Goal: Information Seeking & Learning: Find specific fact

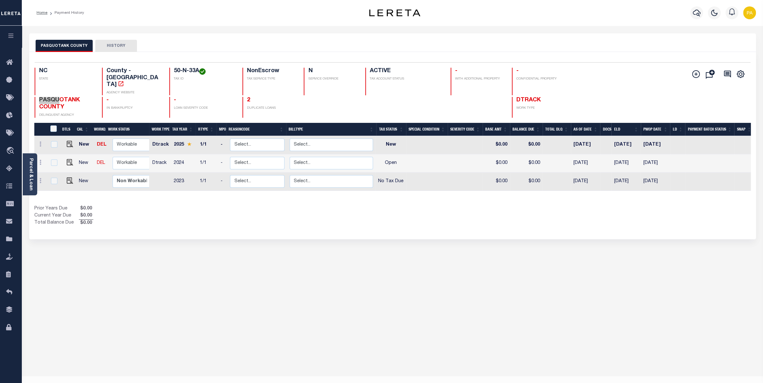
click at [699, 274] on div "PASQUOTANK COUNTY HISTORY Selected 3 Results" at bounding box center [392, 214] width 736 height 362
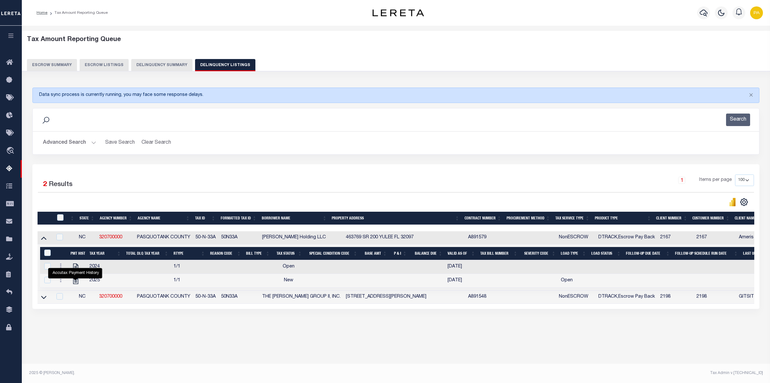
select select "100"
click at [82, 145] on button "Advanced Search" at bounding box center [69, 143] width 53 height 13
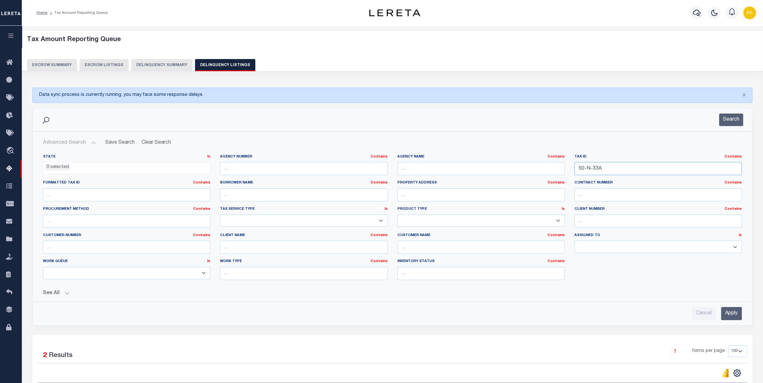
drag, startPoint x: 622, startPoint y: 165, endPoint x: 495, endPoint y: 165, distance: 127.3
click at [574, 165] on input "50-N-33A" at bounding box center [657, 168] width 167 height 13
paste input "15442702000070060"
click at [738, 315] on input "Apply" at bounding box center [731, 313] width 21 height 13
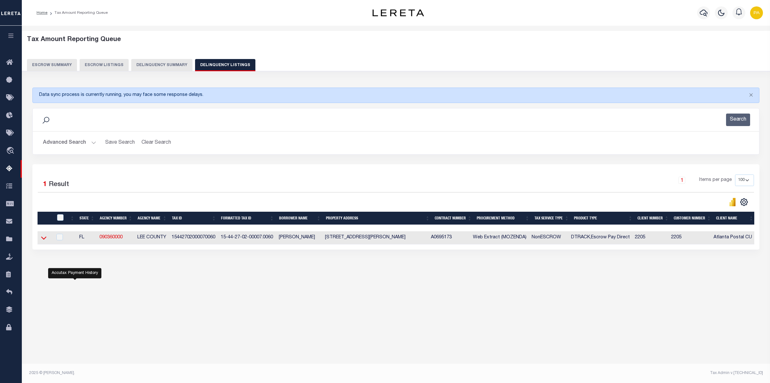
click at [42, 240] on icon at bounding box center [43, 237] width 5 height 3
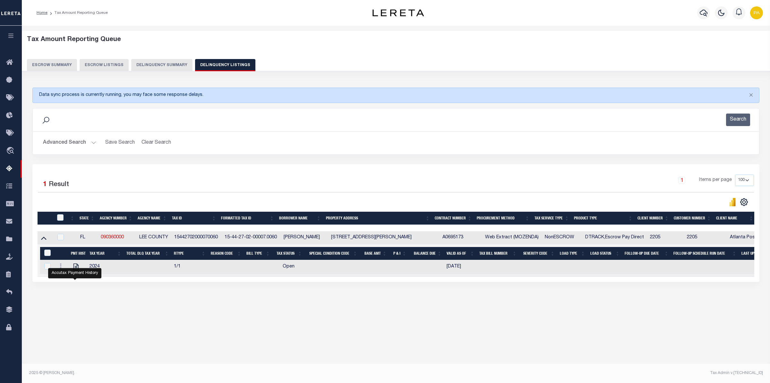
click at [91, 141] on button "Advanced Search" at bounding box center [69, 143] width 53 height 13
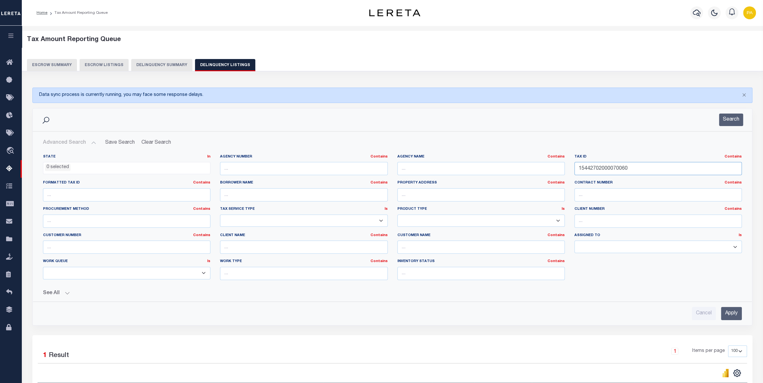
drag, startPoint x: 646, startPoint y: 172, endPoint x: 440, endPoint y: 176, distance: 206.3
click at [574, 175] on input "15442702000070060" at bounding box center [657, 168] width 167 height 13
paste input "5242420119002001"
type input "52424201190020010"
drag, startPoint x: 736, startPoint y: 317, endPoint x: 553, endPoint y: 238, distance: 199.3
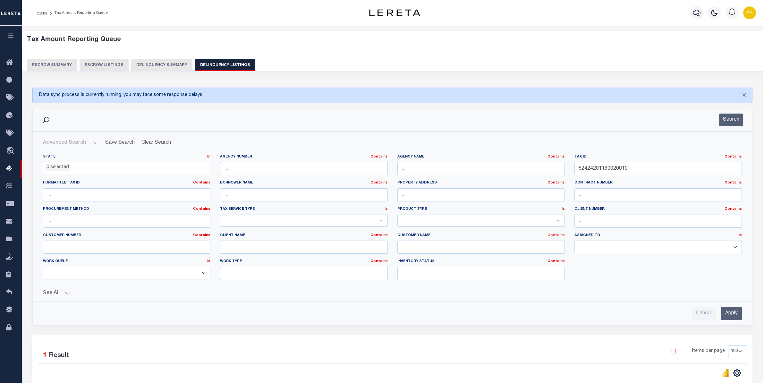
click at [736, 317] on input "Apply" at bounding box center [731, 313] width 21 height 13
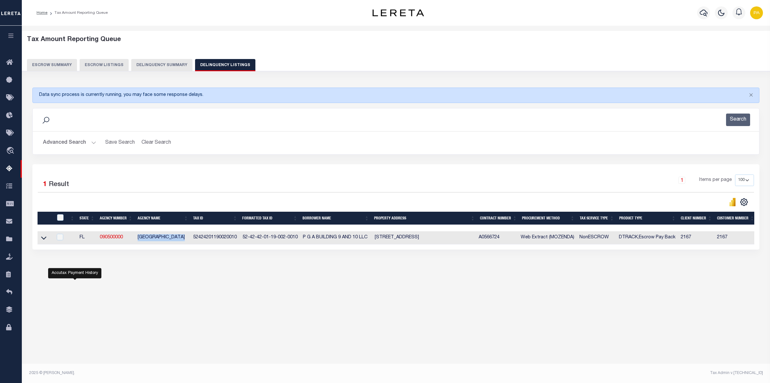
drag, startPoint x: 143, startPoint y: 239, endPoint x: 188, endPoint y: 237, distance: 44.9
click at [188, 237] on td "PALM BEACH COUNTY" at bounding box center [163, 237] width 56 height 13
checkbox input "true"
copy td "PALM BEACH COUNTY"
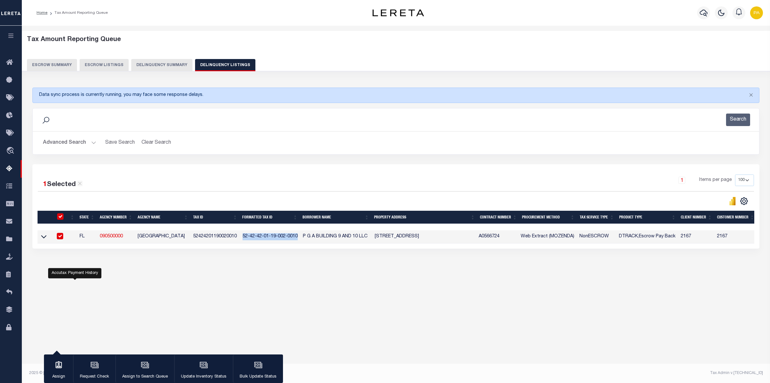
drag, startPoint x: 242, startPoint y: 237, endPoint x: 297, endPoint y: 238, distance: 54.5
click at [297, 238] on td "52-42-42-01-19-002-0010" at bounding box center [270, 236] width 60 height 13
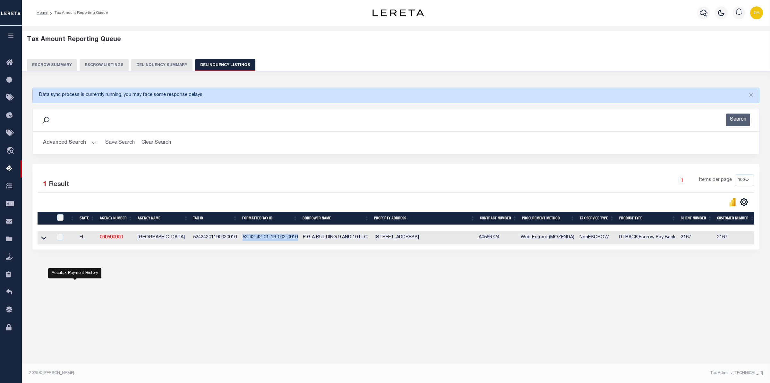
checkbox input "false"
copy td "52-42-42-01-19-002-0010"
click at [351, 303] on div "Tax Amount Reporting Queue Escrow Summary Escrow Listings" at bounding box center [396, 167] width 748 height 282
drag, startPoint x: 193, startPoint y: 240, endPoint x: 237, endPoint y: 238, distance: 43.7
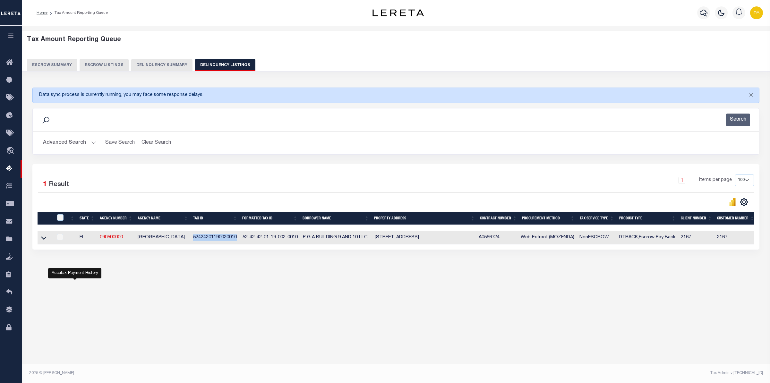
click at [237, 238] on td "52424201190020010" at bounding box center [215, 237] width 49 height 13
copy td "52424201190020010"
checkbox input "true"
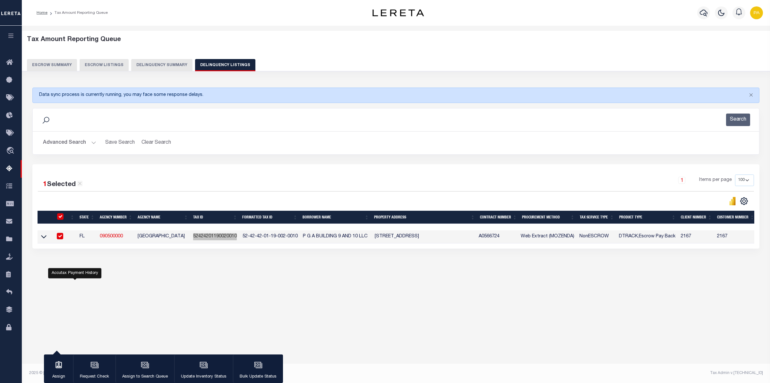
click at [40, 239] on link at bounding box center [43, 236] width 7 height 4
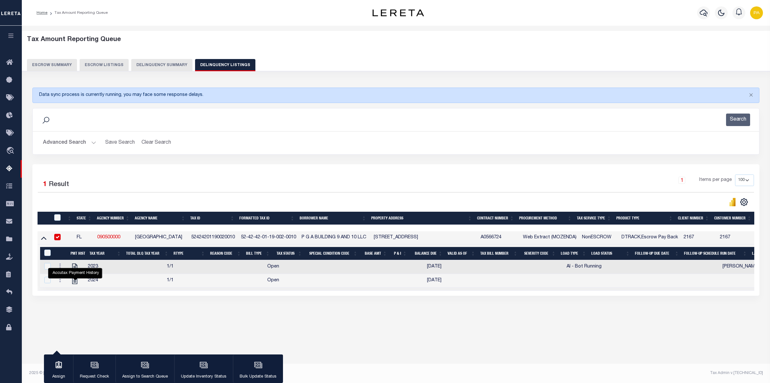
click at [375, 334] on div "Tax Amount Reporting Queue Escrow Summary Escrow Listings In" at bounding box center [396, 183] width 744 height 302
drag, startPoint x: 374, startPoint y: 239, endPoint x: 401, endPoint y: 238, distance: 27.3
click at [401, 238] on td "3801 Design Center Dr. Palm Beach Gardens FL" at bounding box center [424, 237] width 107 height 13
copy td "3801 Design"
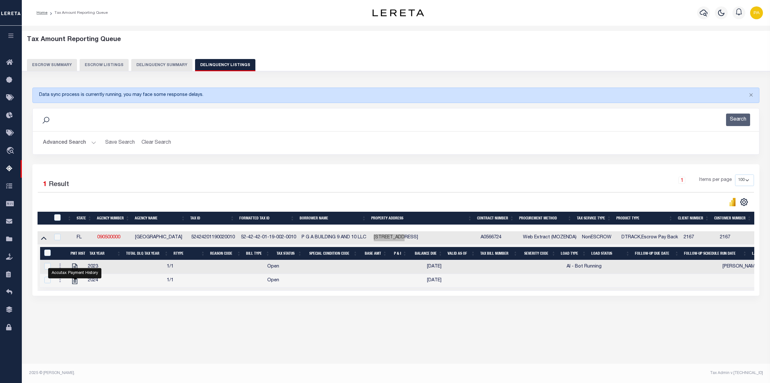
drag, startPoint x: 223, startPoint y: 239, endPoint x: 192, endPoint y: 240, distance: 31.1
click at [236, 239] on td "52424201190020010" at bounding box center [214, 237] width 50 height 13
checkbox input "true"
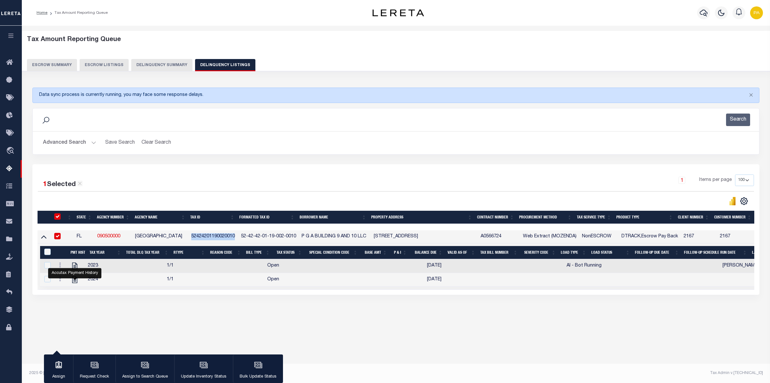
click at [216, 190] on div "1 Items per page 10 25 50 100 500" at bounding box center [487, 182] width 544 height 17
click at [234, 237] on td "52424201190020010" at bounding box center [214, 236] width 50 height 13
copy td "52424201190020010"
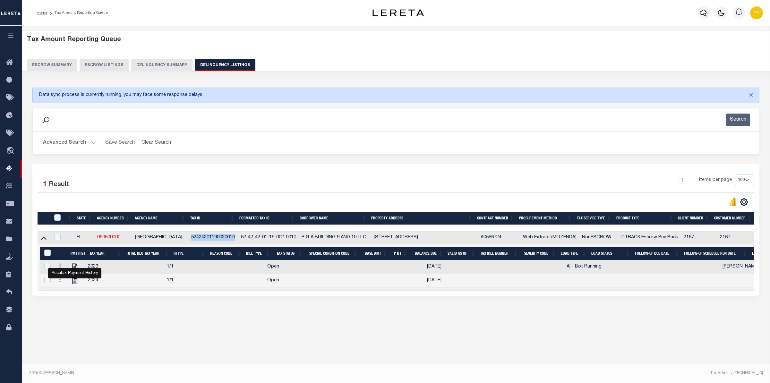
checkbox input "false"
click at [92, 139] on button "Advanced Search" at bounding box center [69, 143] width 53 height 13
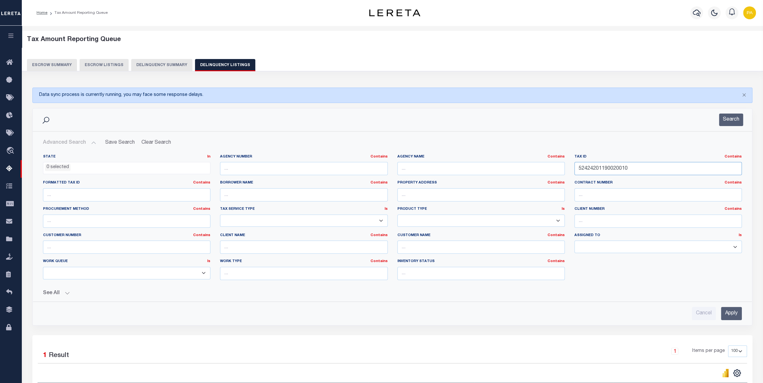
drag, startPoint x: 609, startPoint y: 168, endPoint x: 369, endPoint y: 194, distance: 241.3
click at [574, 175] on input "52424201190020010" at bounding box center [657, 168] width 167 height 13
paste input "3619305340100024"
type input "36193053401000240"
click at [736, 316] on input "Apply" at bounding box center [731, 313] width 21 height 13
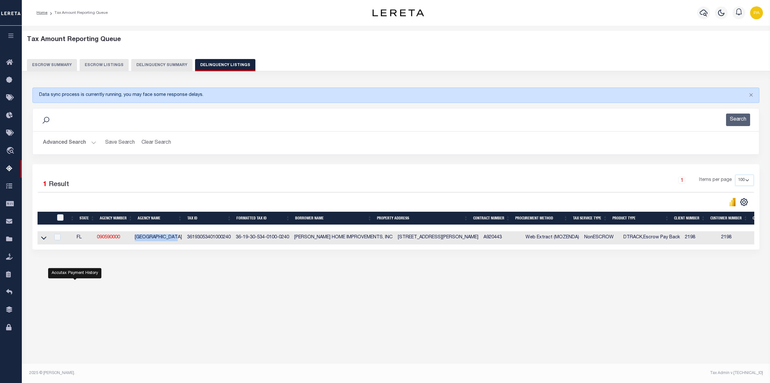
drag, startPoint x: 144, startPoint y: 239, endPoint x: 181, endPoint y: 238, distance: 36.3
click at [181, 238] on td "SEMINOLE COUNTY" at bounding box center [158, 237] width 52 height 13
checkbox input "true"
copy td "SEMINOLE COUNTY"
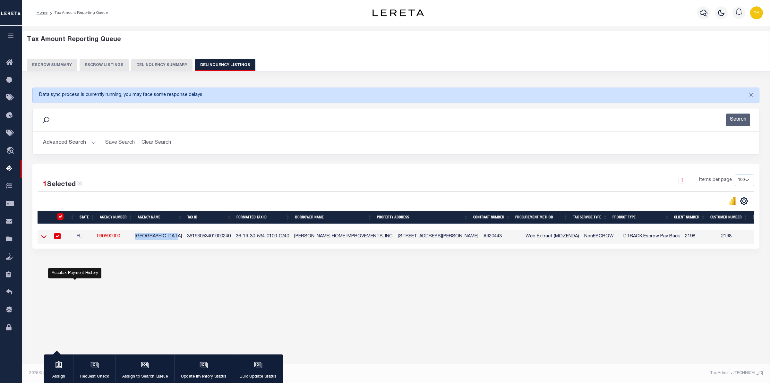
click at [42, 240] on icon at bounding box center [43, 236] width 5 height 7
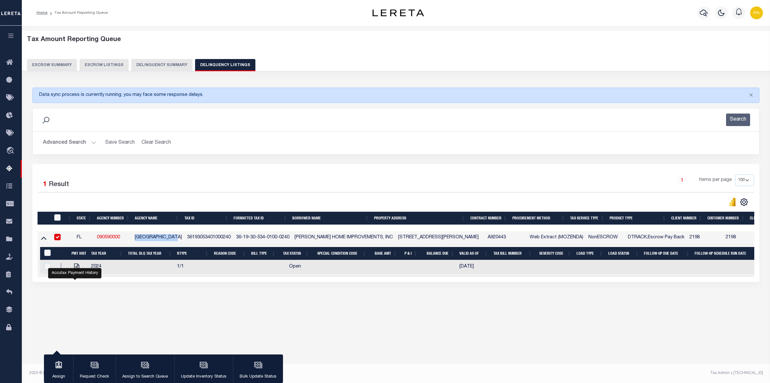
click at [85, 143] on button "Advanced Search" at bounding box center [69, 143] width 53 height 13
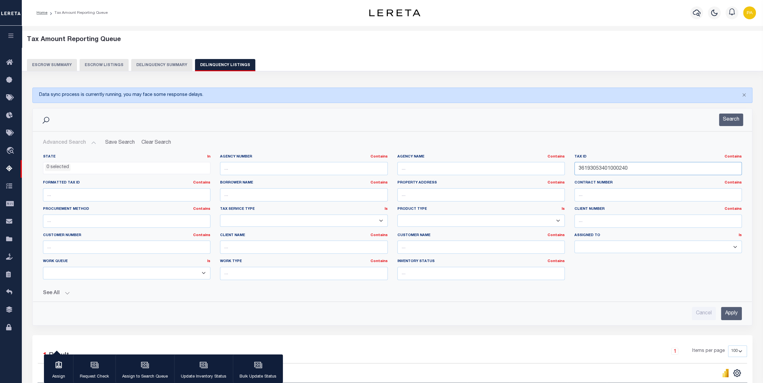
drag, startPoint x: 635, startPoint y: 166, endPoint x: 443, endPoint y: 172, distance: 192.2
click at [574, 166] on input "36193053401000240" at bounding box center [657, 168] width 167 height 13
paste input "419295JM000001"
type input "3419295JM00000140"
click at [730, 317] on input "Apply" at bounding box center [731, 313] width 21 height 13
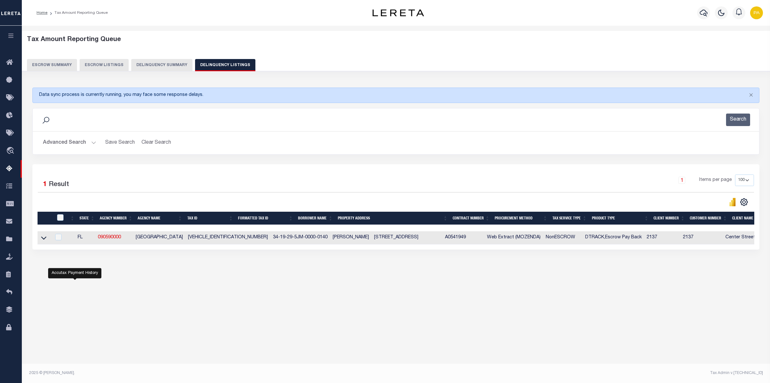
click at [47, 239] on link at bounding box center [43, 237] width 7 height 4
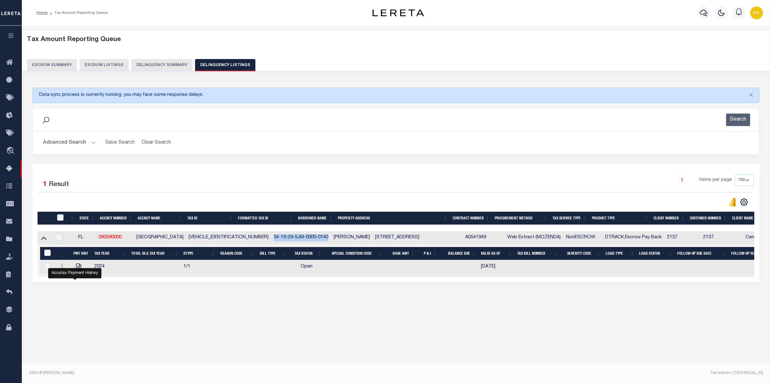
drag, startPoint x: 240, startPoint y: 239, endPoint x: 296, endPoint y: 237, distance: 56.2
click at [296, 237] on td "34-19-29-5JM-0000-0140" at bounding box center [301, 237] width 60 height 13
checkbox input "true"
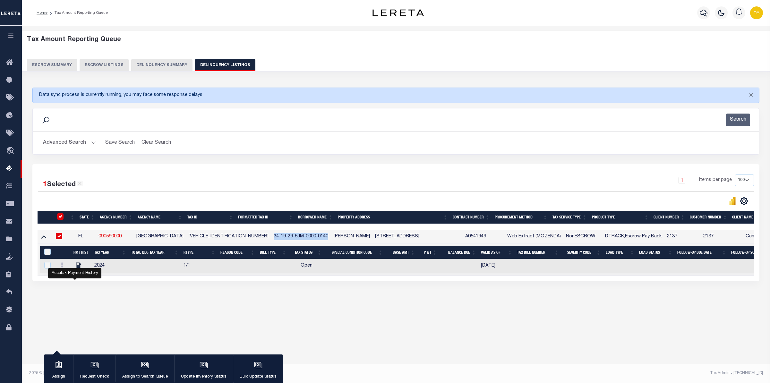
click at [71, 144] on button "Advanced Search" at bounding box center [69, 143] width 53 height 13
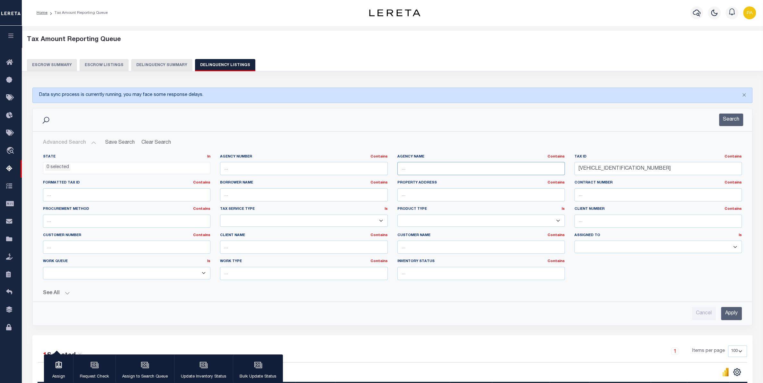
click at [424, 171] on input "text" at bounding box center [480, 168] width 167 height 13
paste input "YOUNGSVILLE TOWN"
type input "YOUNGSVILLE TOWN"
drag, startPoint x: 633, startPoint y: 173, endPoint x: 616, endPoint y: 202, distance: 34.4
click at [574, 168] on input "3419295JM00000140" at bounding box center [657, 168] width 167 height 13
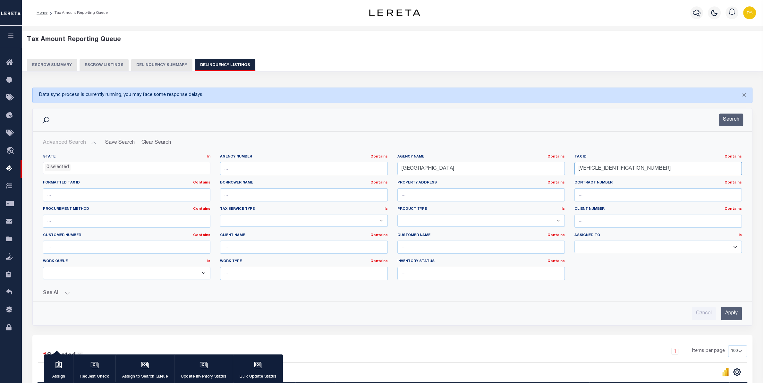
paste input "077"
type input "34077"
click at [723, 314] on input "Apply" at bounding box center [731, 313] width 21 height 13
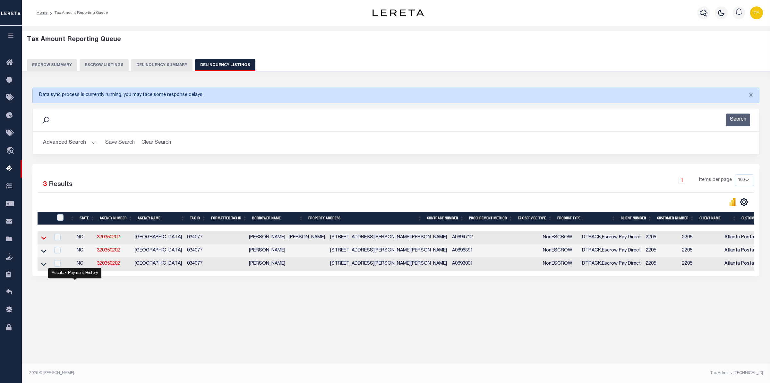
click at [43, 240] on icon at bounding box center [43, 237] width 5 height 3
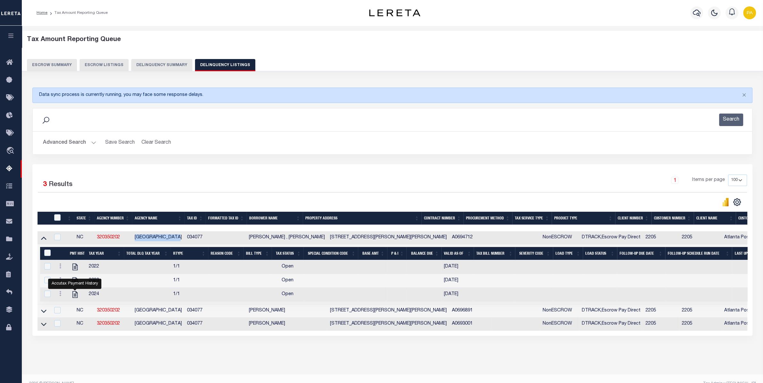
drag, startPoint x: 135, startPoint y: 239, endPoint x: 182, endPoint y: 236, distance: 47.6
click at [182, 236] on td "YOUNGSVILLE TOWN" at bounding box center [158, 237] width 52 height 13
copy td "YOUNGSVILLE TOWN"
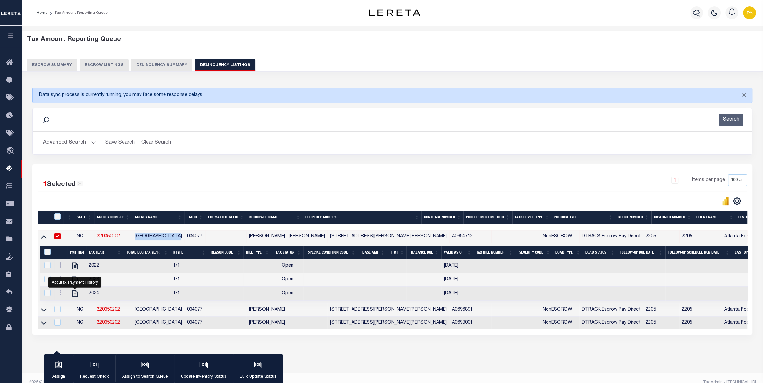
click at [58, 238] on input "checkbox" at bounding box center [57, 236] width 6 height 6
checkbox input "false"
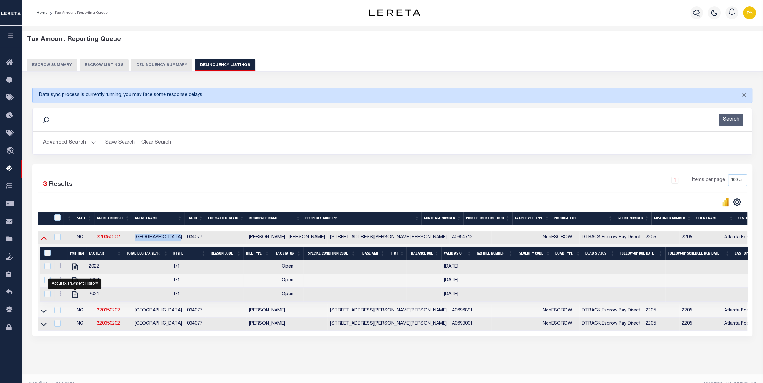
click at [45, 240] on icon at bounding box center [43, 238] width 5 height 3
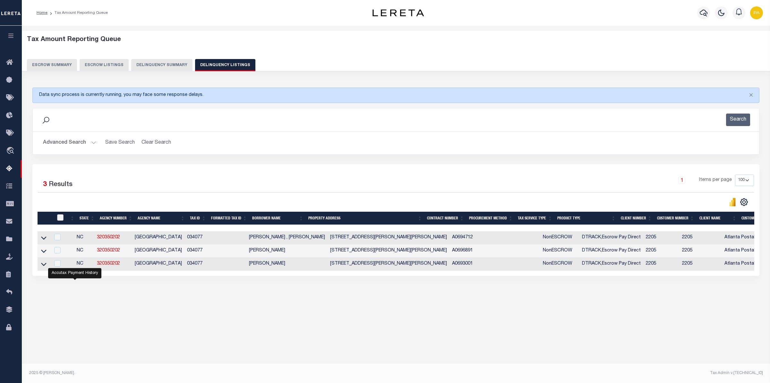
click at [60, 219] on input "checkbox" at bounding box center [60, 217] width 6 height 6
checkbox input "true"
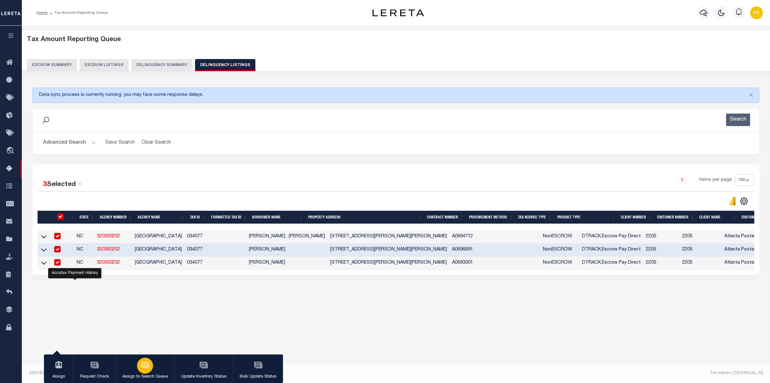
click at [143, 372] on div "button" at bounding box center [145, 366] width 16 height 16
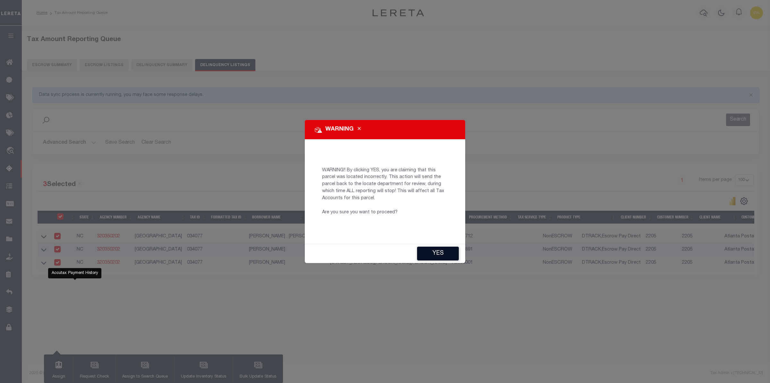
click at [437, 256] on button "YES" at bounding box center [438, 254] width 42 height 14
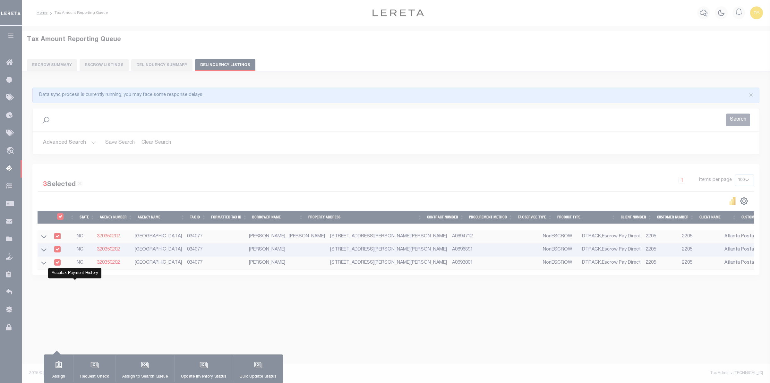
type input "CP,CP,CP"
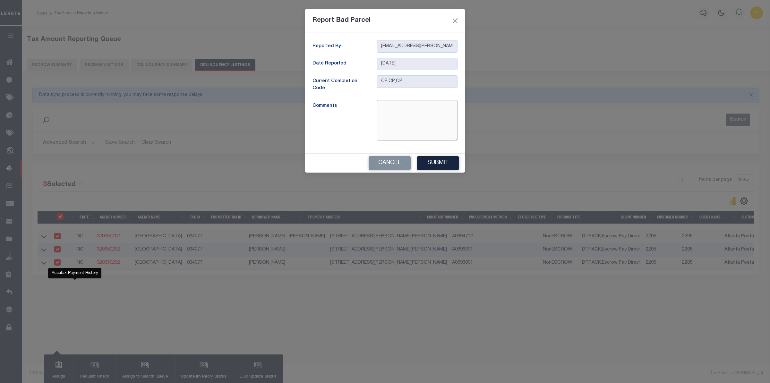
click at [396, 115] on textarea at bounding box center [417, 120] width 81 height 40
paste textarea "This Parcel does not come under Town of Youngsville. (Out of Town limits) So no…"
type textarea "This Parcel does not come under Town of Youngsville. (Out of Town limits) So no…"
click at [434, 161] on button "Submit" at bounding box center [438, 163] width 42 height 14
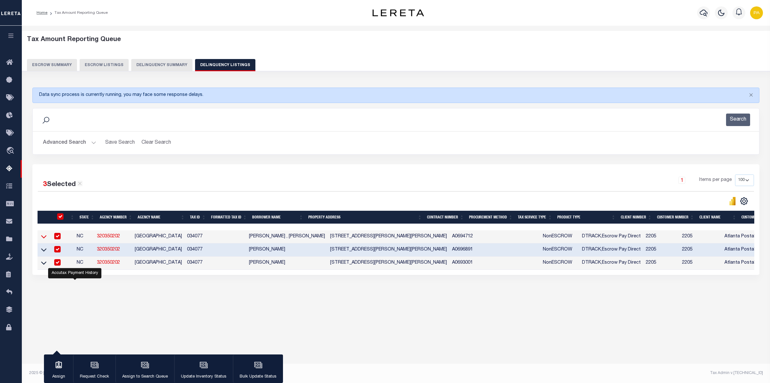
click at [45, 238] on icon at bounding box center [43, 236] width 5 height 7
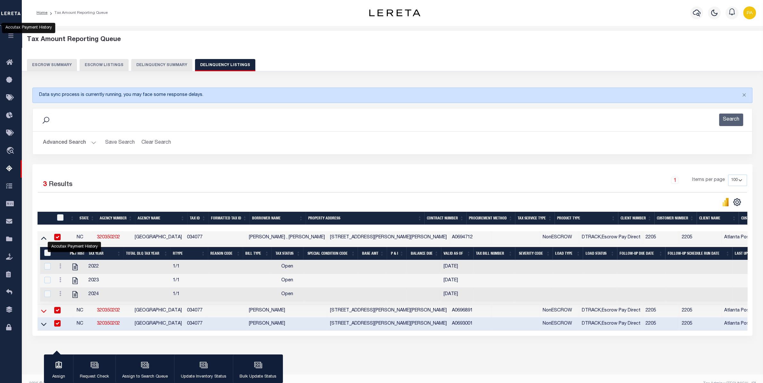
click at [43, 310] on icon at bounding box center [43, 311] width 5 height 3
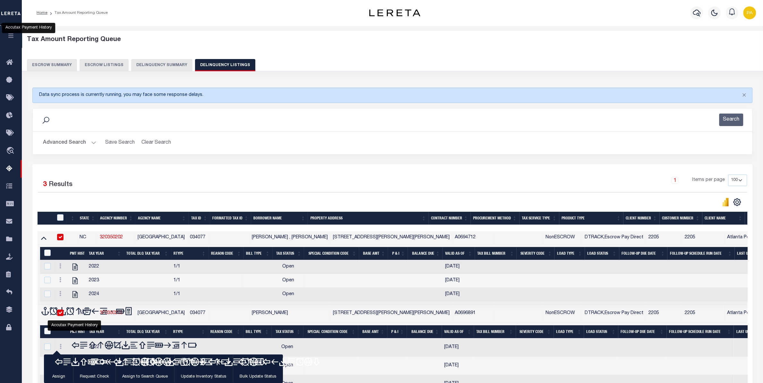
scroll to position [23, 0]
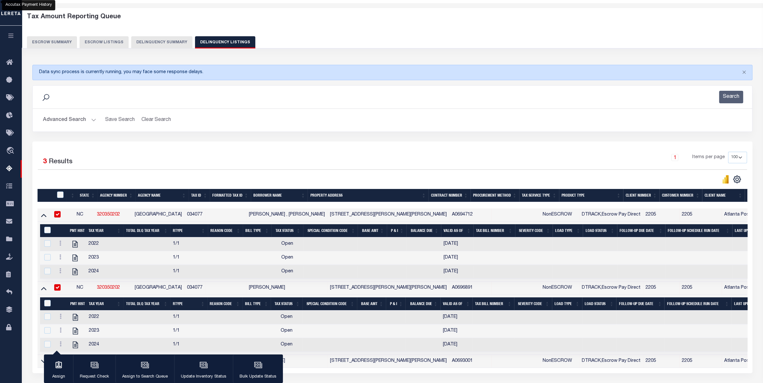
click at [678, 122] on h2 "Advanced Search Save Search Clear Search tblassign_wrapper_dynamictable_____Def…" at bounding box center [392, 120] width 709 height 13
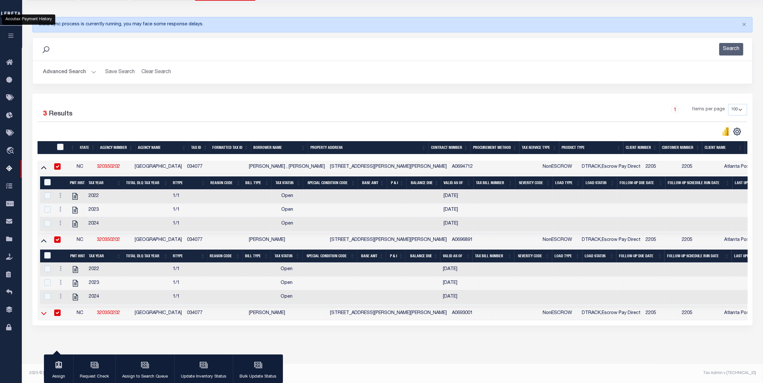
click at [43, 310] on icon at bounding box center [43, 313] width 5 height 7
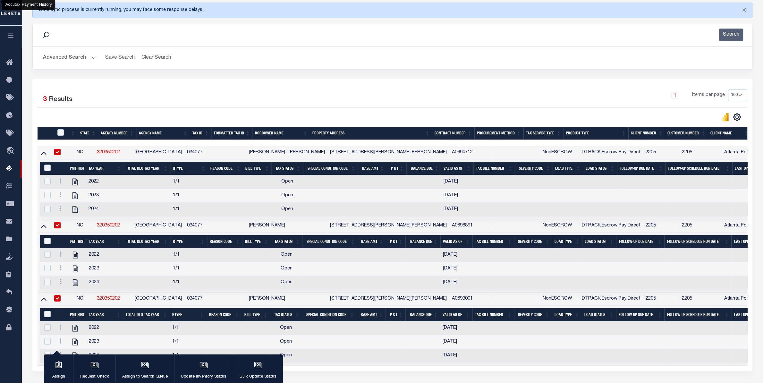
click at [697, 349] on td at bounding box center [697, 342] width 67 height 14
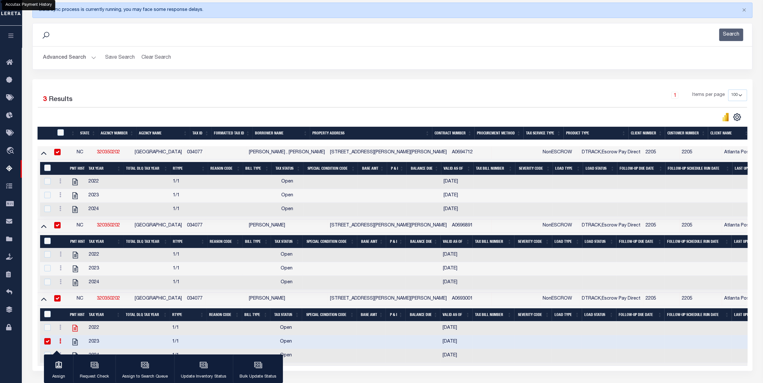
checkbox input "true"
click at [86, 57] on button "Advanced Search" at bounding box center [69, 58] width 53 height 13
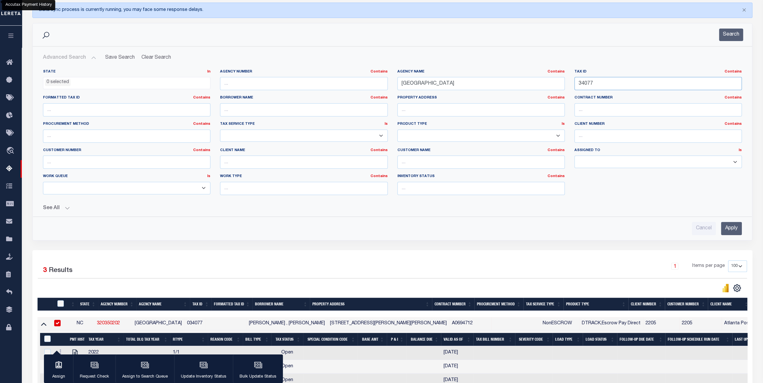
click at [574, 77] on input "34077" at bounding box center [657, 83] width 167 height 13
paste input "930810"
type input "9308107"
click at [397, 87] on input "YOUNGSVILLE TOWN" at bounding box center [480, 83] width 167 height 13
click at [731, 234] on input "Apply" at bounding box center [731, 228] width 21 height 13
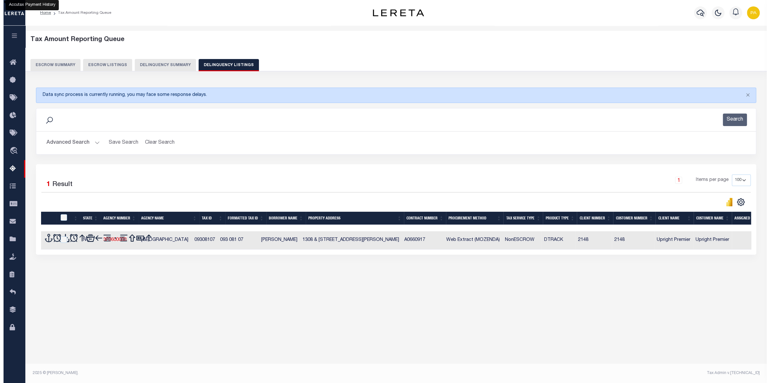
scroll to position [0, 0]
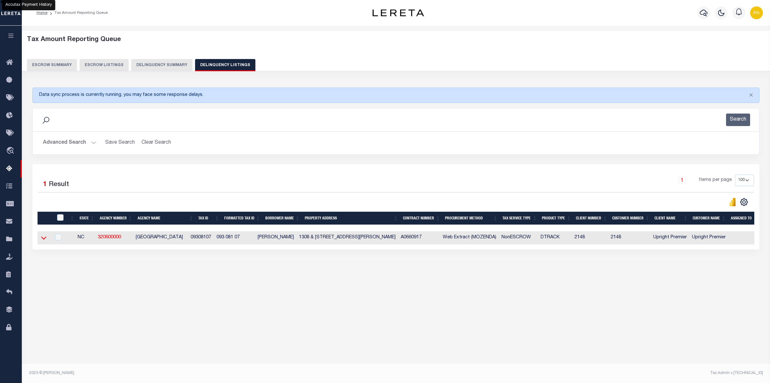
click at [44, 240] on icon at bounding box center [43, 237] width 5 height 7
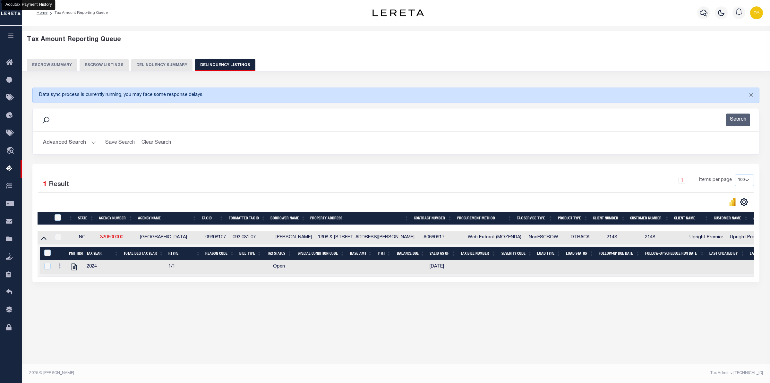
click at [422, 337] on div "Tax Amount Reporting Queue Escrow Summary Escrow Listings" at bounding box center [396, 183] width 748 height 314
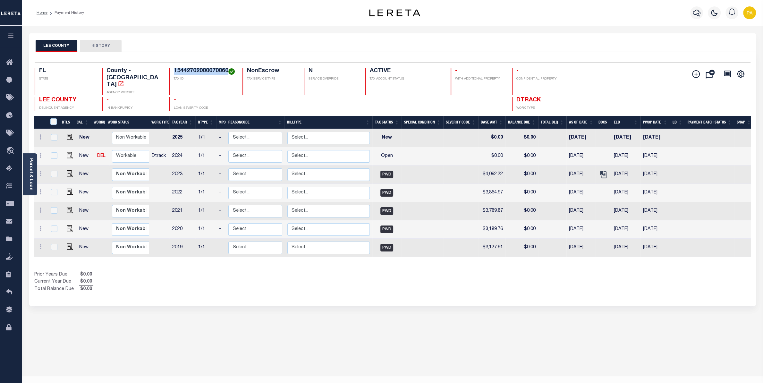
drag, startPoint x: 170, startPoint y: 72, endPoint x: 225, endPoint y: 69, distance: 55.5
click at [225, 69] on div "15442702000070060 TAX ID" at bounding box center [202, 82] width 66 height 28
click at [606, 170] on icon "" at bounding box center [603, 174] width 8 height 8
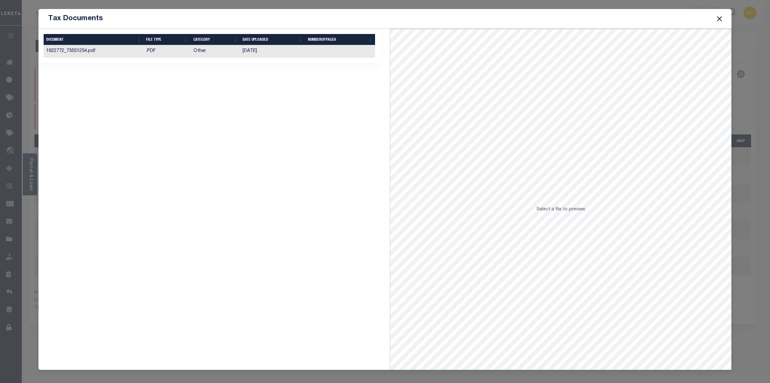
click at [249, 50] on td "07/25/2024" at bounding box center [273, 51] width 66 height 13
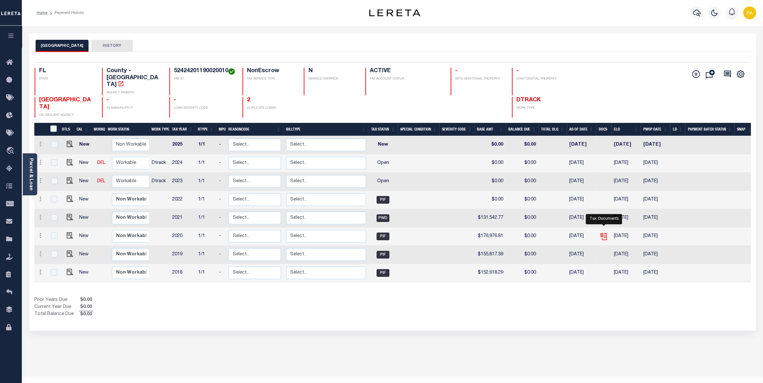
click at [602, 233] on icon "" at bounding box center [602, 235] width 5 height 5
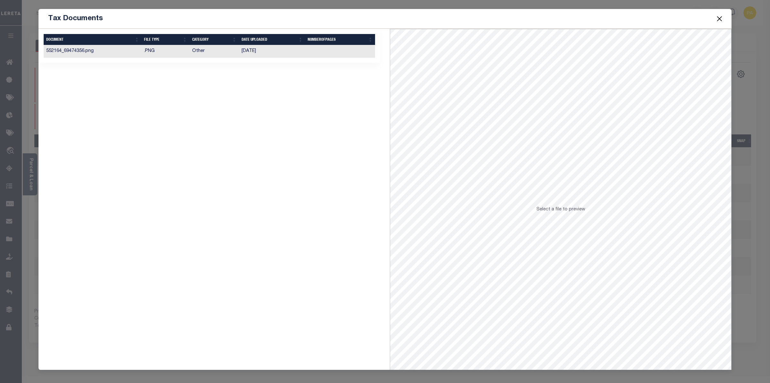
click at [194, 52] on td "Other" at bounding box center [214, 51] width 49 height 13
click at [720, 21] on button "Close" at bounding box center [719, 18] width 8 height 8
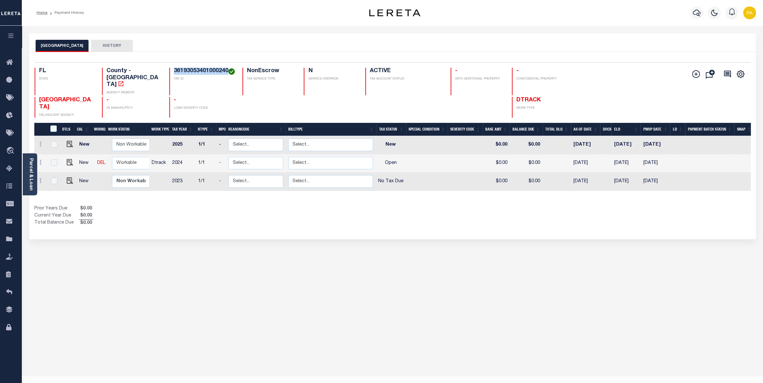
drag, startPoint x: 173, startPoint y: 71, endPoint x: 227, endPoint y: 68, distance: 54.3
click at [227, 68] on div "36193053401000240 TAX ID" at bounding box center [202, 82] width 66 height 28
copy h4 "36193053401000240"
click at [28, 169] on div "Parcel & Loan" at bounding box center [30, 174] width 14 height 42
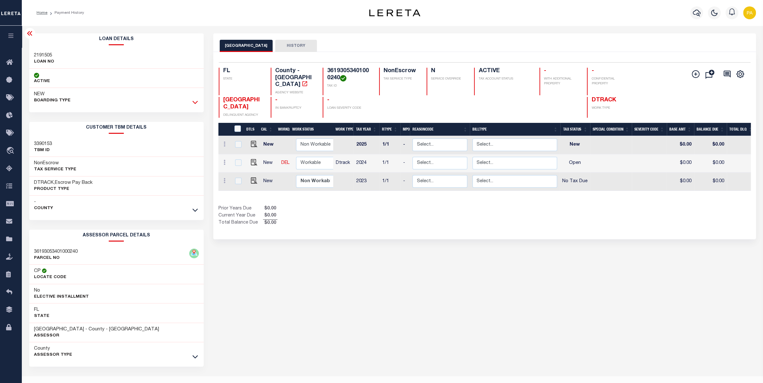
click at [193, 102] on icon at bounding box center [194, 102] width 5 height 3
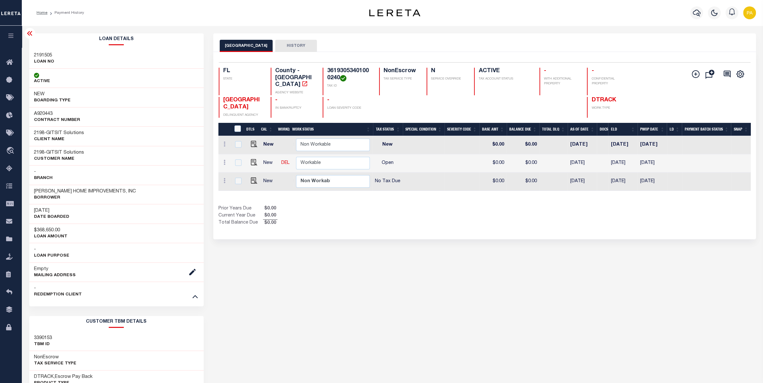
scroll to position [0, 188]
click at [557, 315] on div "SEMINOLE COUNTY HISTORY Selected 3 Results" at bounding box center [484, 311] width 552 height 556
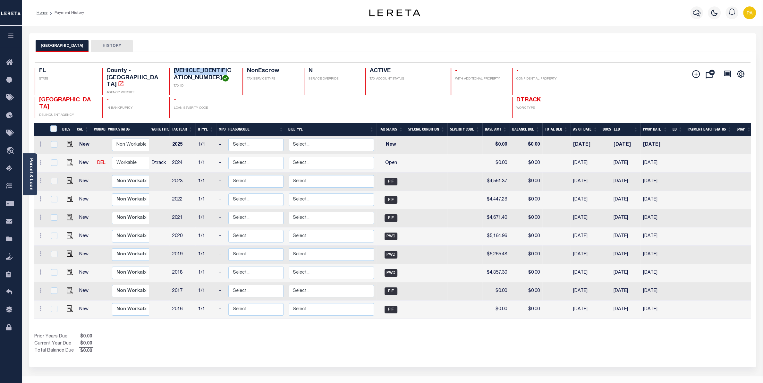
drag, startPoint x: 173, startPoint y: 71, endPoint x: 230, endPoint y: 67, distance: 57.2
click at [230, 67] on div "Selected 10 Results 1 Items per page 25 50 100 FL STATE County - FL AGENCY WEBS…" at bounding box center [393, 89] width 726 height 55
click at [176, 72] on h4 "[VEHICLE_IDENTIFICATION_NUMBER]" at bounding box center [204, 75] width 61 height 14
drag, startPoint x: 172, startPoint y: 70, endPoint x: 229, endPoint y: 68, distance: 57.5
click at [229, 68] on div "Selected 10 Results 1 Items per page 25 50 100 FL STATE County - FL AGENCY WEBS…" at bounding box center [393, 89] width 726 height 55
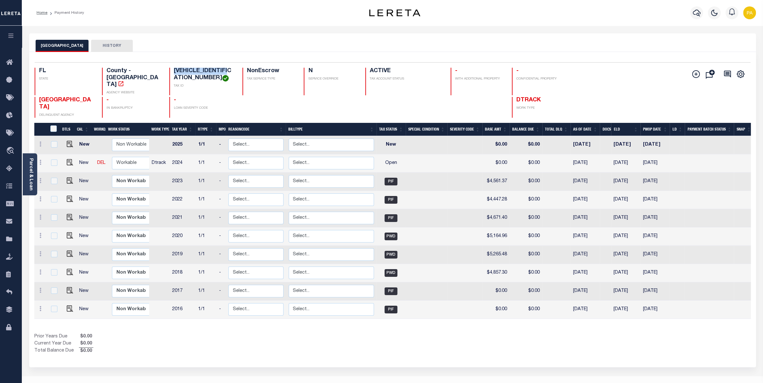
copy h4 "[VEHICLE_IDENTIFICATION_NUMBER]"
click at [178, 71] on h4 "[VEHICLE_IDENTIFICATION_NUMBER]" at bounding box center [204, 75] width 61 height 14
drag, startPoint x: 172, startPoint y: 70, endPoint x: 229, endPoint y: 69, distance: 57.7
click at [229, 69] on div "3419295JM00000140 TAX ID" at bounding box center [202, 82] width 66 height 28
copy h4 "[VEHICLE_IDENTIFICATION_NUMBER]"
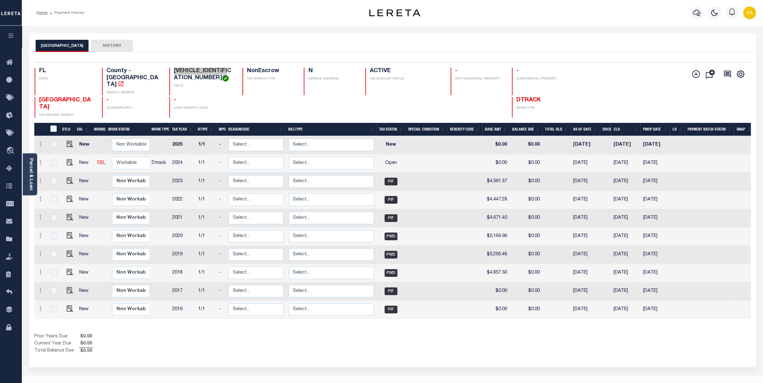
click at [223, 76] on h4 "[VEHICLE_IDENTIFICATION_NUMBER]" at bounding box center [204, 75] width 61 height 14
click at [69, 160] on img "" at bounding box center [70, 162] width 6 height 6
checkbox input "true"
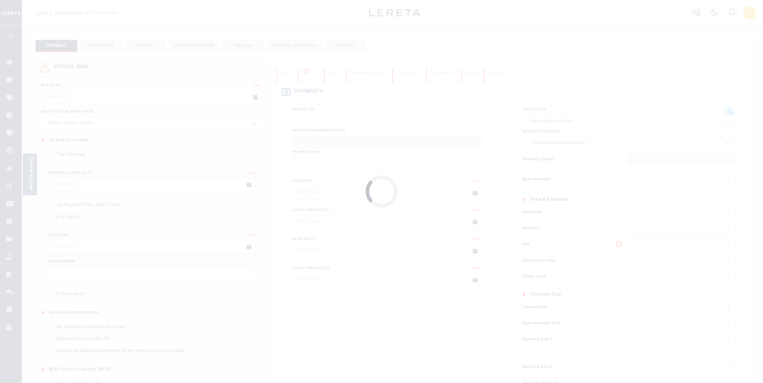
checkbox input "false"
type input "[DATE]"
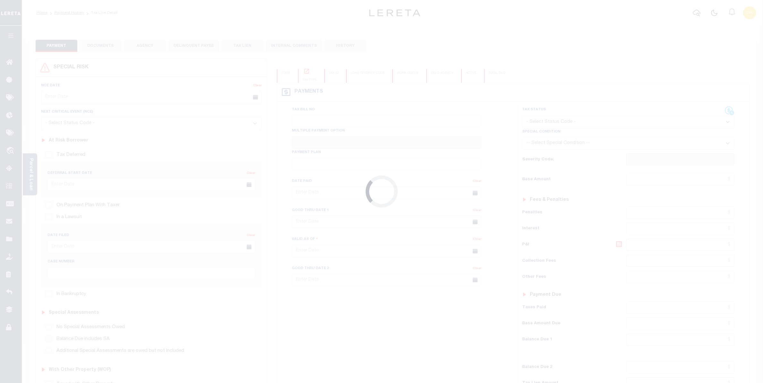
select select "OP2"
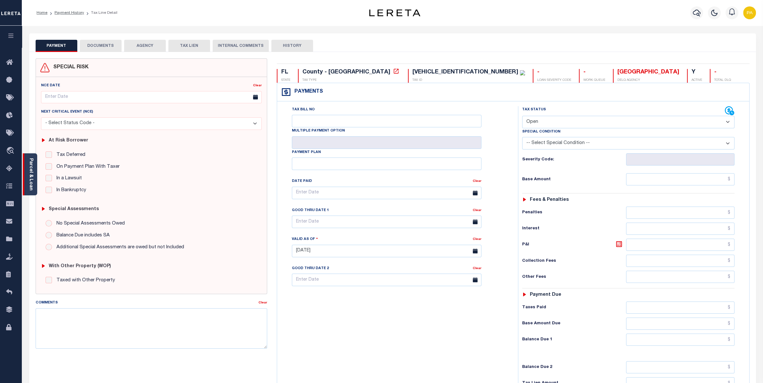
click at [30, 170] on link "Parcel & Loan" at bounding box center [31, 174] width 4 height 32
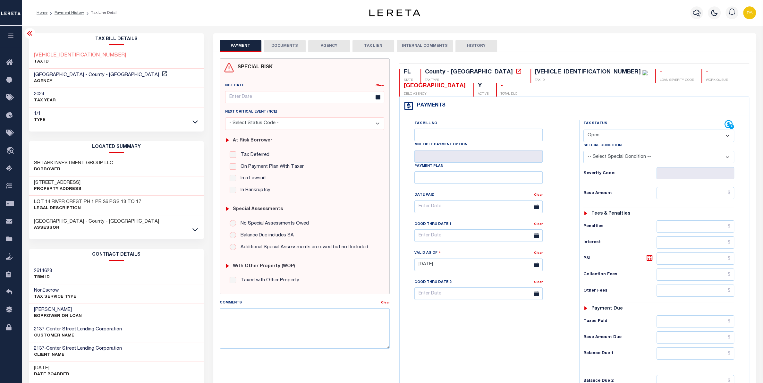
click at [282, 45] on button "DOCUMENTS" at bounding box center [285, 46] width 42 height 12
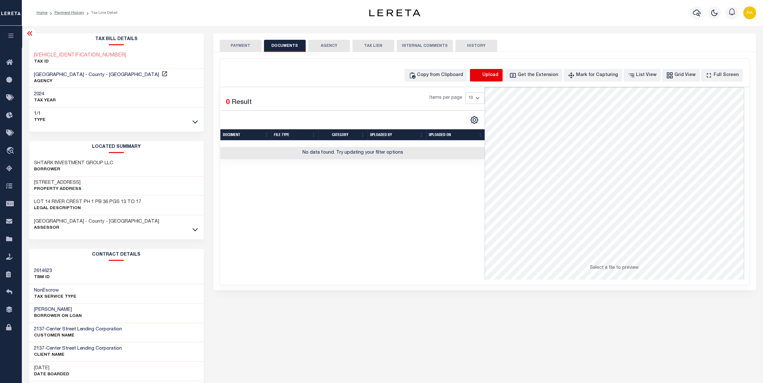
click at [481, 75] on icon "button" at bounding box center [477, 75] width 7 height 7
select select "POP"
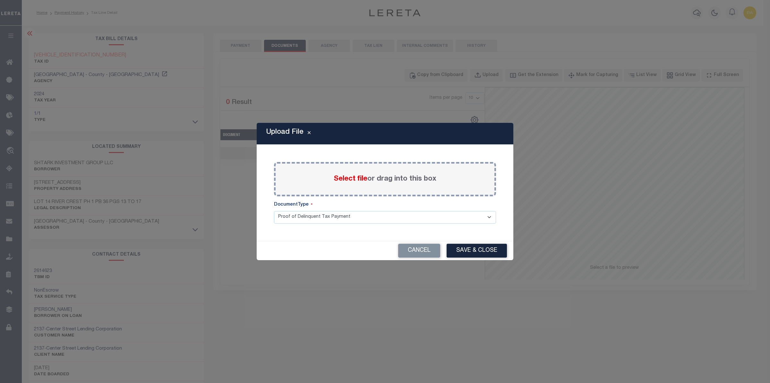
click at [360, 179] on span "Select file" at bounding box center [351, 178] width 34 height 7
click at [0, 0] on input "Select file or drag into this box" at bounding box center [0, 0] width 0 height 0
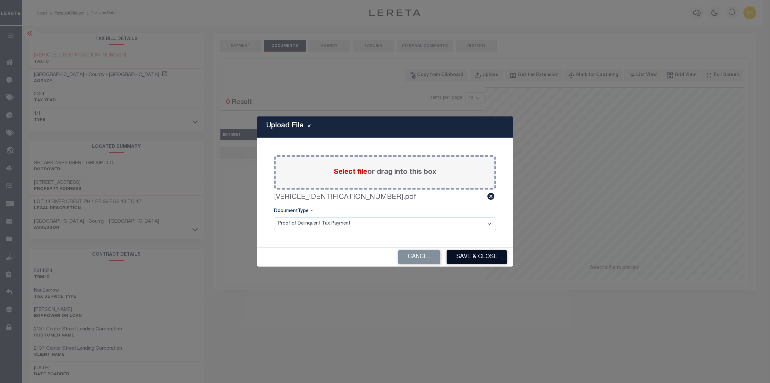
click at [469, 254] on button "Save & Close" at bounding box center [476, 257] width 60 height 14
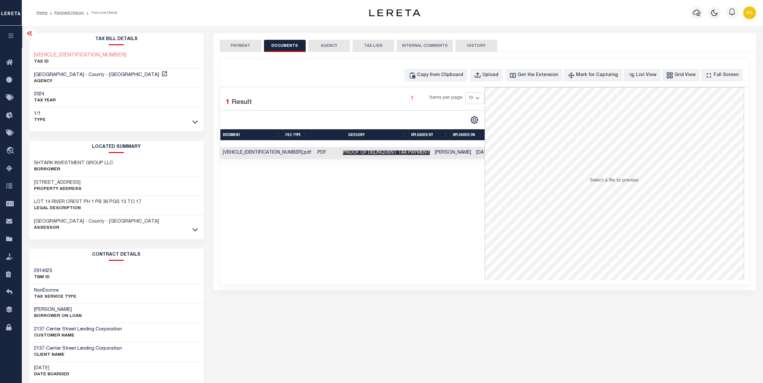
click at [343, 155] on span "Proof of Delinquent Tax Payment" at bounding box center [386, 152] width 87 height 4
click at [343, 154] on span "Proof of Delinquent Tax Payment" at bounding box center [386, 152] width 87 height 4
click at [239, 46] on button "PAYMENT" at bounding box center [241, 46] width 42 height 12
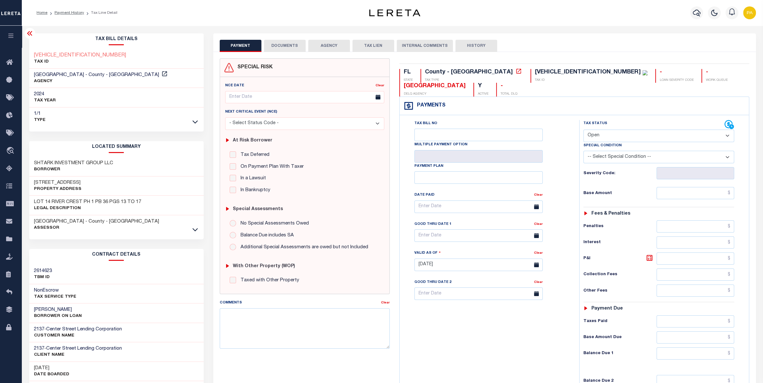
select select "PYD"
click option "Paid" at bounding box center [0, 0] width 0 height 0
type input "[DATE]"
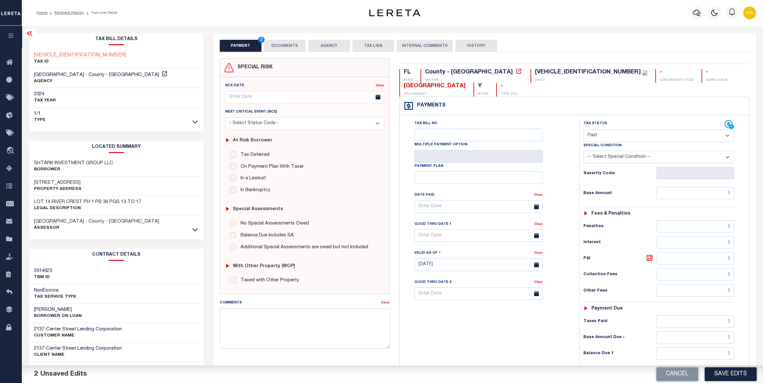
click at [699, 190] on div "Tax Status Status - Select Status Code -" at bounding box center [661, 261] width 164 height 283
paste input "4,982.60"
click at [707, 195] on input "text" at bounding box center [696, 193] width 78 height 12
type input "$4,982.60"
click at [717, 355] on input "text" at bounding box center [696, 353] width 78 height 12
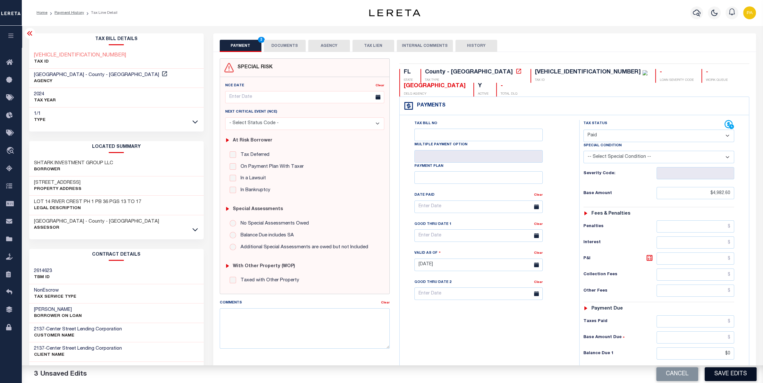
type input "$0.00"
click at [723, 373] on button "Save Edits" at bounding box center [731, 374] width 52 height 14
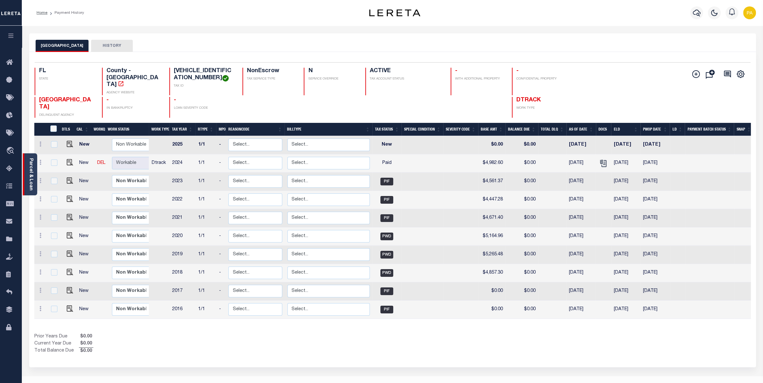
click at [30, 174] on link "Parcel & Loan" at bounding box center [31, 174] width 4 height 32
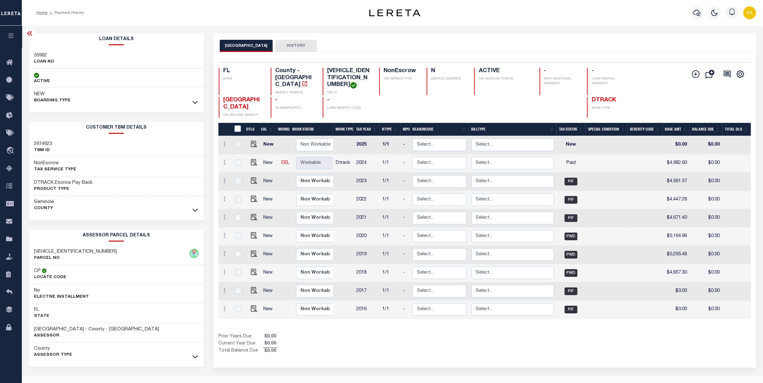
click at [37, 55] on h3 "55962" at bounding box center [44, 55] width 20 height 6
copy h3 "55962"
drag, startPoint x: 327, startPoint y: 69, endPoint x: 338, endPoint y: 77, distance: 14.3
click at [338, 77] on div "3419295JM00000140 TAX ID" at bounding box center [347, 82] width 49 height 28
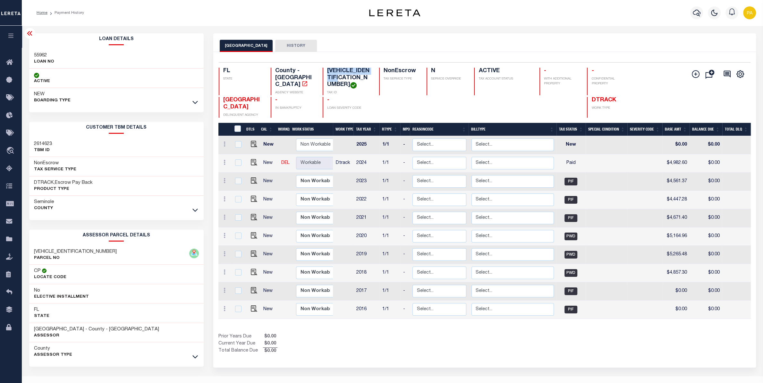
copy h4 "3419295JM00000140"
click at [47, 202] on h3 "Seminole" at bounding box center [44, 202] width 20 height 6
copy h3 "Seminole"
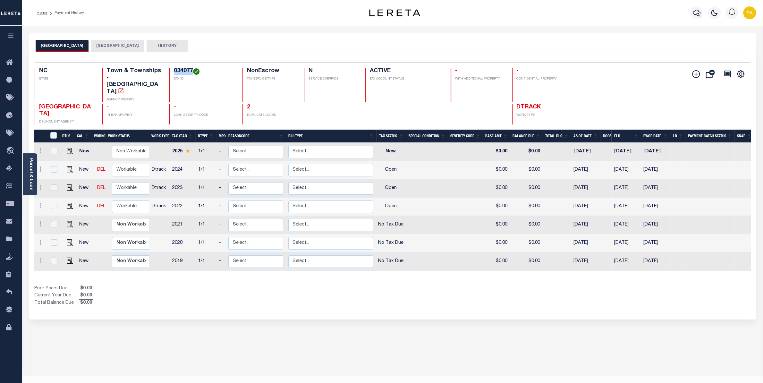
drag, startPoint x: 174, startPoint y: 71, endPoint x: 192, endPoint y: 68, distance: 18.5
click at [192, 68] on div "Selected 7 Results 1 Items per page 25 50 100 NC STATE Town & Townships - NC AG…" at bounding box center [393, 93] width 726 height 62
copy h4 "034077"
click at [67, 203] on img "" at bounding box center [70, 206] width 6 height 6
checkbox input "true"
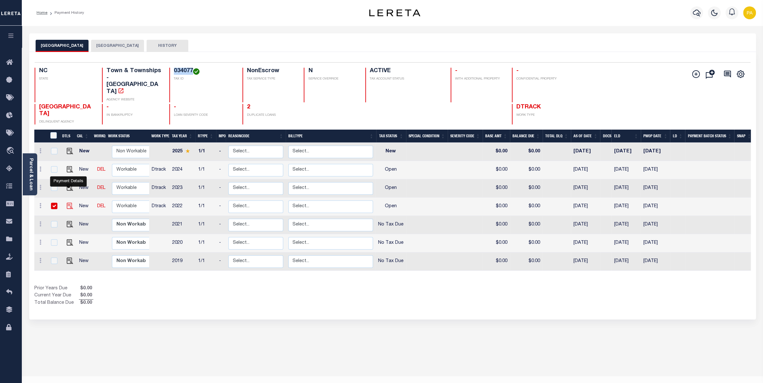
checkbox input "true"
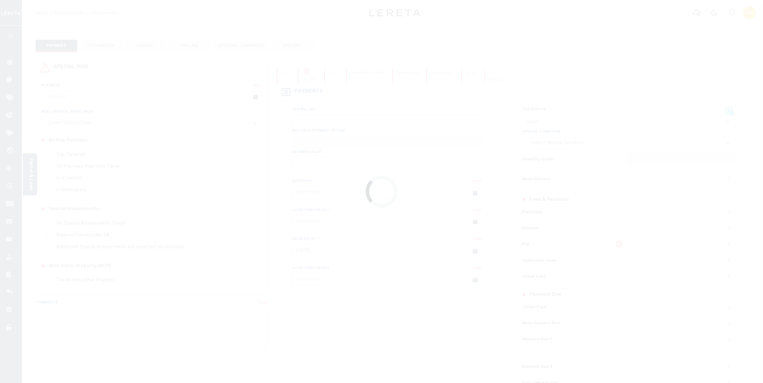
select select "OP2"
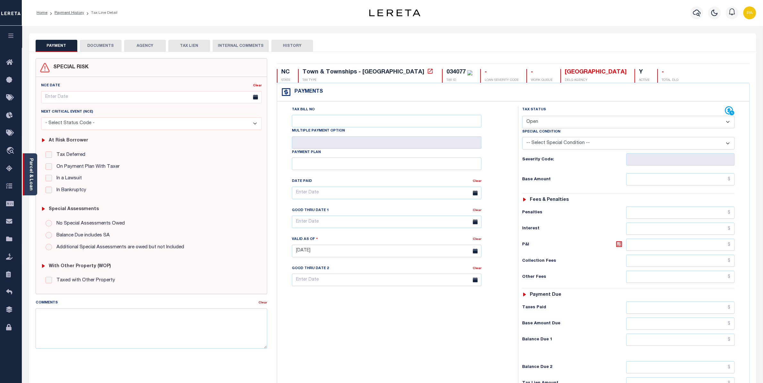
click at [31, 166] on link "Parcel & Loan" at bounding box center [31, 174] width 4 height 32
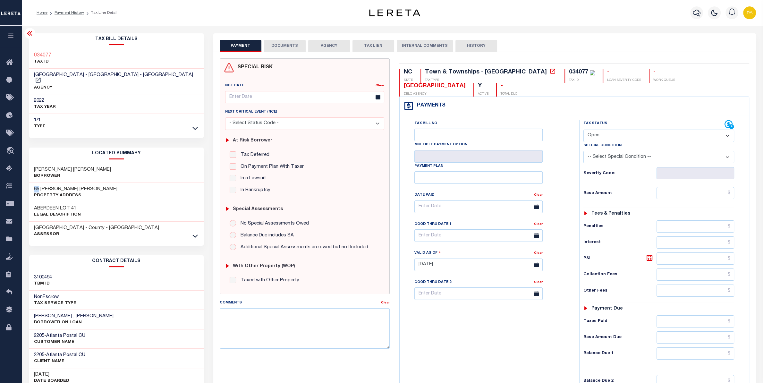
click at [38, 183] on div "65 [PERSON_NAME] [PERSON_NAME] Property Address" at bounding box center [116, 193] width 174 height 20
copy h3 "65"
drag, startPoint x: 40, startPoint y: 182, endPoint x: 76, endPoint y: 181, distance: 35.9
click at [76, 186] on h3 "65 [PERSON_NAME] [PERSON_NAME]" at bounding box center [75, 189] width 83 height 6
copy h3 "[PERSON_NAME] [PERSON_NAME]"
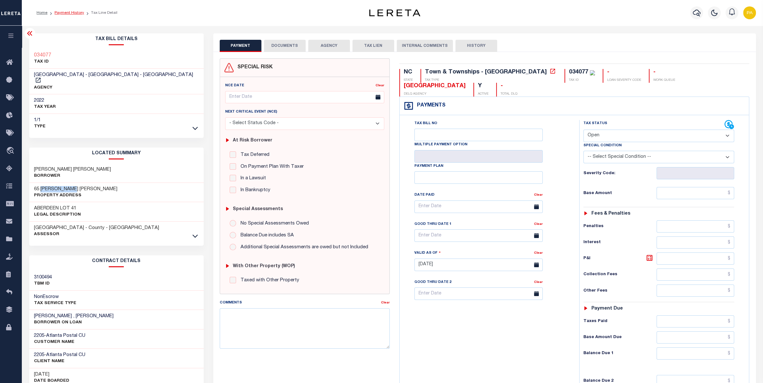
click at [67, 12] on link "Payment History" at bounding box center [70, 13] width 30 height 4
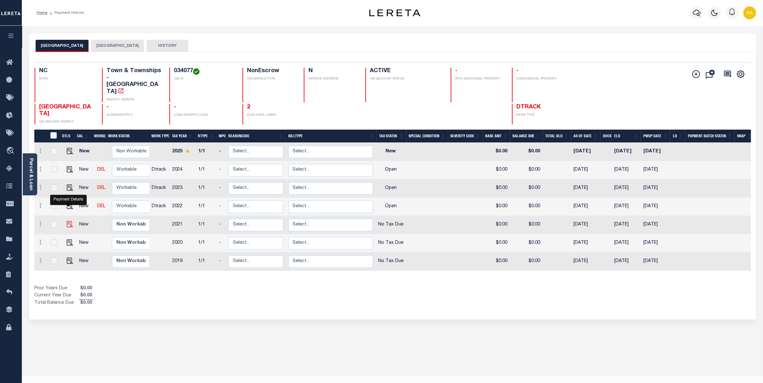
click at [69, 221] on img "" at bounding box center [70, 224] width 6 height 6
checkbox input "true"
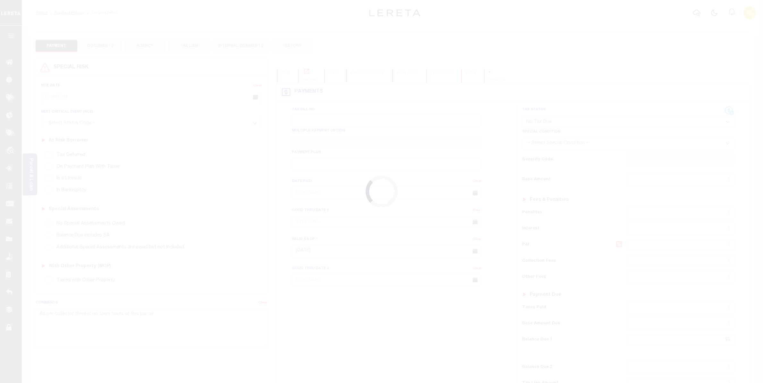
select select "NTX"
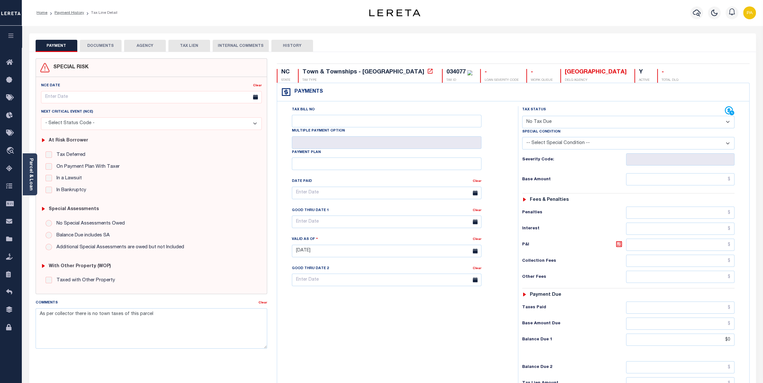
click at [72, 11] on li "Payment History" at bounding box center [65, 13] width 37 height 6
click at [71, 13] on link "Payment History" at bounding box center [70, 13] width 30 height 4
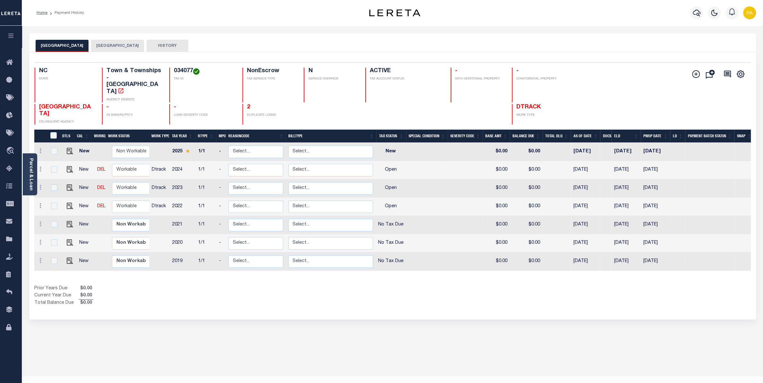
click at [101, 48] on button "[GEOGRAPHIC_DATA]" at bounding box center [117, 46] width 53 height 12
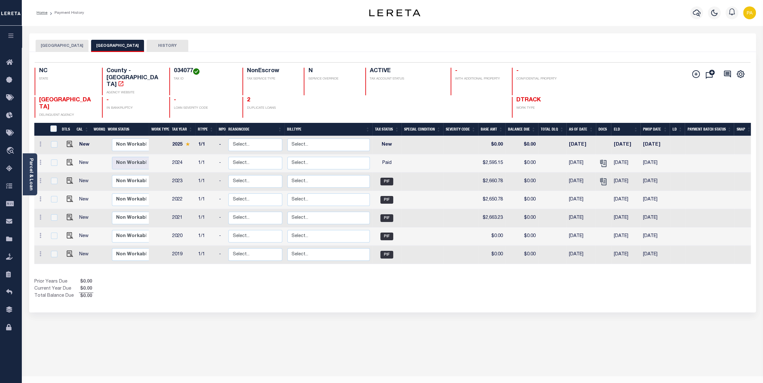
drag, startPoint x: 36, startPoint y: 89, endPoint x: 67, endPoint y: 94, distance: 31.2
click at [67, 97] on div "FRANKLIN COUNTY DELINQUENT AGENCY" at bounding box center [65, 107] width 60 height 21
copy span "[GEOGRAPHIC_DATA]"
click at [55, 46] on button "[GEOGRAPHIC_DATA]" at bounding box center [62, 46] width 53 height 12
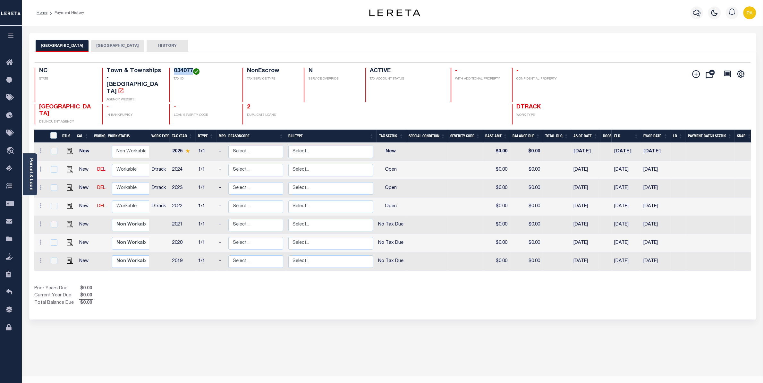
drag, startPoint x: 174, startPoint y: 70, endPoint x: 192, endPoint y: 70, distance: 18.0
click at [192, 70] on h4 "034077" at bounding box center [204, 71] width 61 height 7
copy h4 "034077"
click at [166, 68] on div "Selected 7 Results 1 Items per page 25 50 100 NC STATE Town & Townships - NC AG…" at bounding box center [393, 93] width 726 height 62
drag, startPoint x: 172, startPoint y: 71, endPoint x: 192, endPoint y: 69, distance: 20.3
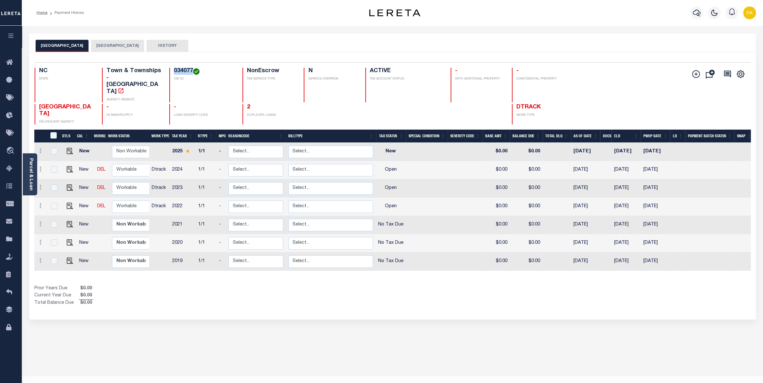
click at [192, 69] on div "034077 TAX ID" at bounding box center [202, 85] width 66 height 35
copy h4 "034077"
click at [174, 71] on h4 "034077" at bounding box center [204, 71] width 61 height 7
drag, startPoint x: 173, startPoint y: 69, endPoint x: 192, endPoint y: 68, distance: 19.3
click at [192, 68] on div "034077 TAX ID" at bounding box center [202, 85] width 66 height 35
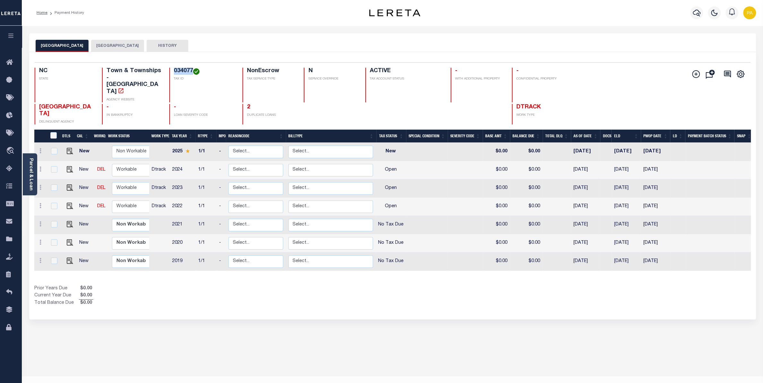
copy h4 "034077"
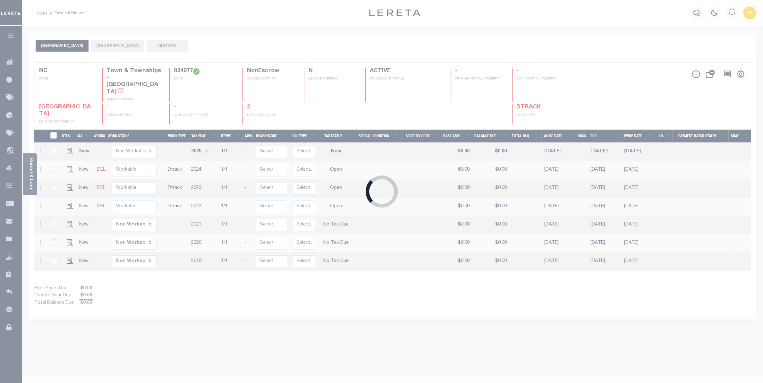
click at [63, 332] on div "Loading..." at bounding box center [381, 191] width 763 height 383
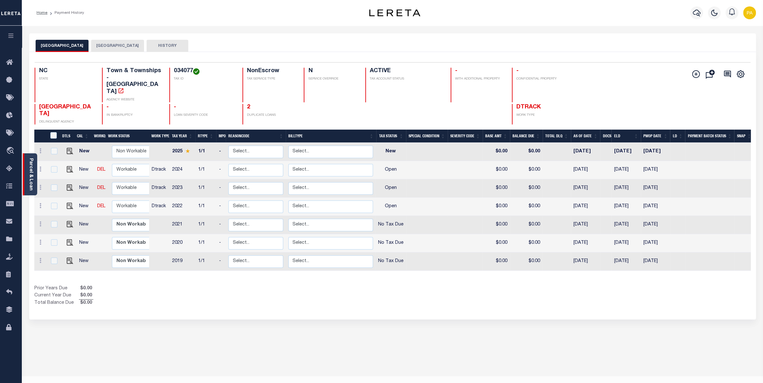
click at [29, 170] on link "Parcel & Loan" at bounding box center [31, 174] width 4 height 32
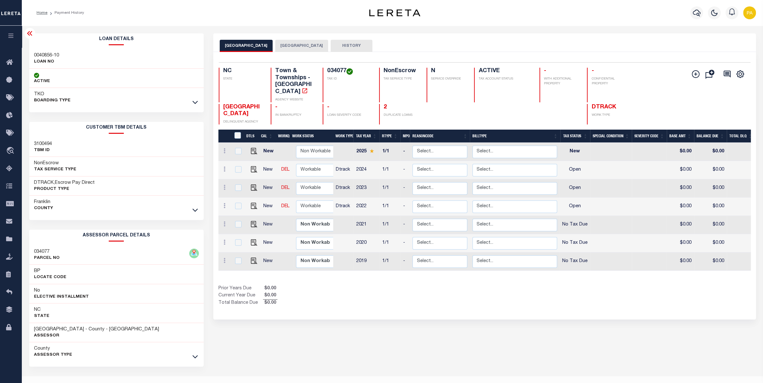
click at [48, 56] on h3 "0040856-10" at bounding box center [46, 55] width 25 height 6
drag, startPoint x: 333, startPoint y: 69, endPoint x: 345, endPoint y: 69, distance: 11.9
click at [345, 69] on div "034077 TAX ID" at bounding box center [347, 85] width 49 height 35
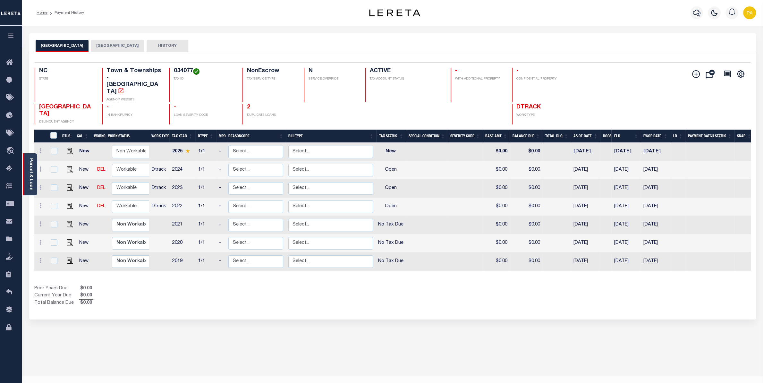
click at [30, 172] on link "Parcel & Loan" at bounding box center [31, 174] width 4 height 32
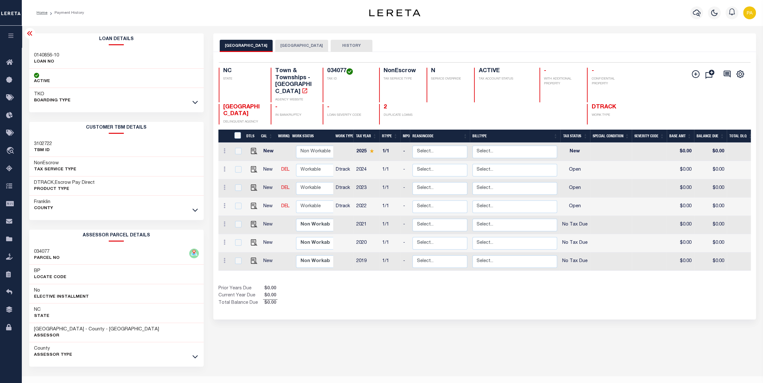
click at [411, 348] on div "[GEOGRAPHIC_DATA] FRANKLIN COUNTY HISTORY Selected 7" at bounding box center [484, 214] width 552 height 362
click at [40, 53] on h3 "0140856-10" at bounding box center [46, 55] width 25 height 6
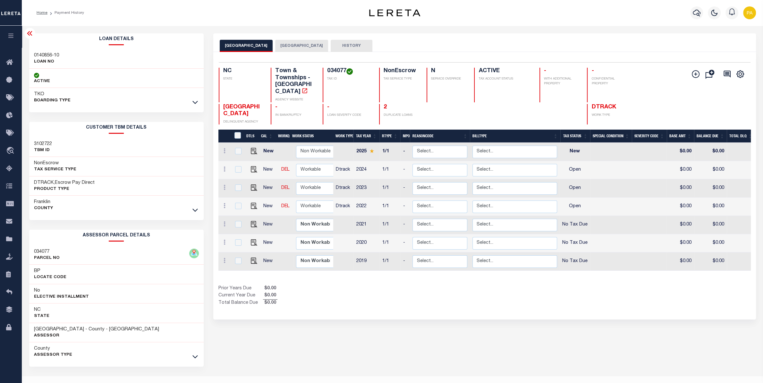
click at [43, 59] on p "LOAN NO" at bounding box center [46, 62] width 25 height 6
click at [45, 56] on h3 "0140856-10" at bounding box center [46, 55] width 25 height 6
drag, startPoint x: 336, startPoint y: 72, endPoint x: 345, endPoint y: 70, distance: 9.2
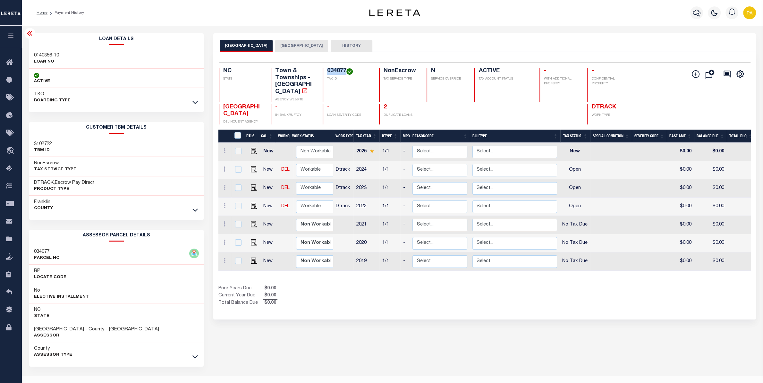
click at [345, 70] on div "034077 TAX ID" at bounding box center [347, 85] width 49 height 35
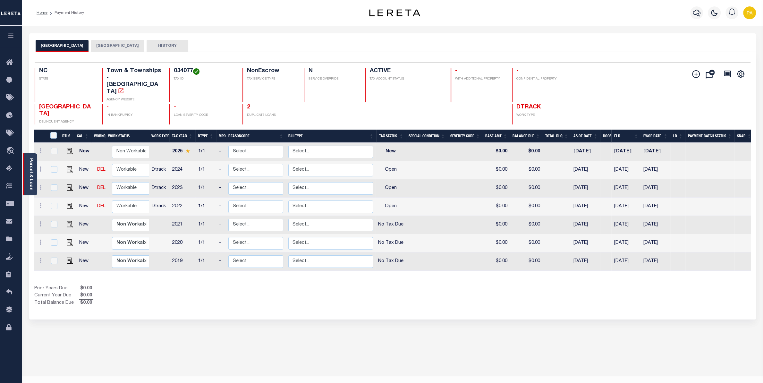
click at [32, 173] on link "Parcel & Loan" at bounding box center [31, 174] width 4 height 32
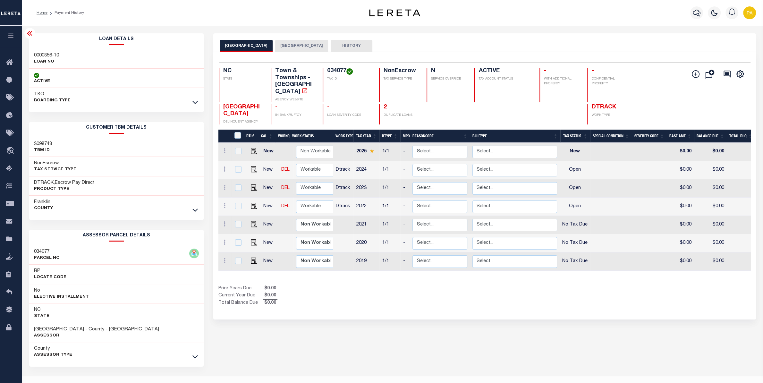
click at [699, 317] on div "[GEOGRAPHIC_DATA] FRANKLIN COUNTY HISTORY Selected 7" at bounding box center [484, 214] width 552 height 362
click at [53, 54] on h3 "0000856-10" at bounding box center [46, 55] width 25 height 6
click at [338, 69] on h4 "034077" at bounding box center [349, 71] width 44 height 7
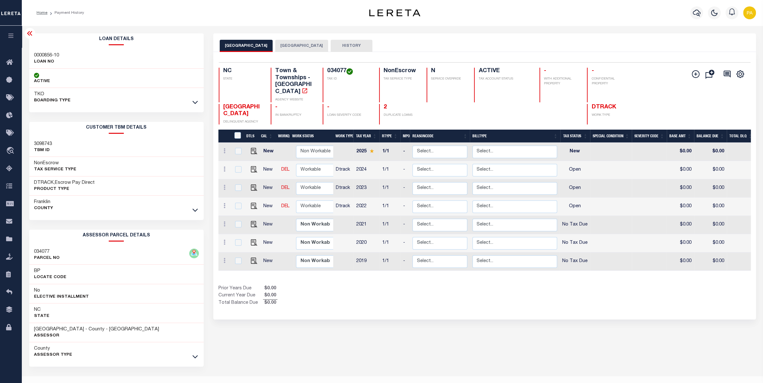
click at [338, 69] on h4 "034077" at bounding box center [349, 71] width 44 height 7
click at [330, 73] on h4 "034077" at bounding box center [349, 71] width 44 height 7
drag, startPoint x: 327, startPoint y: 69, endPoint x: 346, endPoint y: 69, distance: 19.6
click at [346, 69] on div "034077 TAX ID" at bounding box center [347, 85] width 49 height 35
copy h4 "034077"
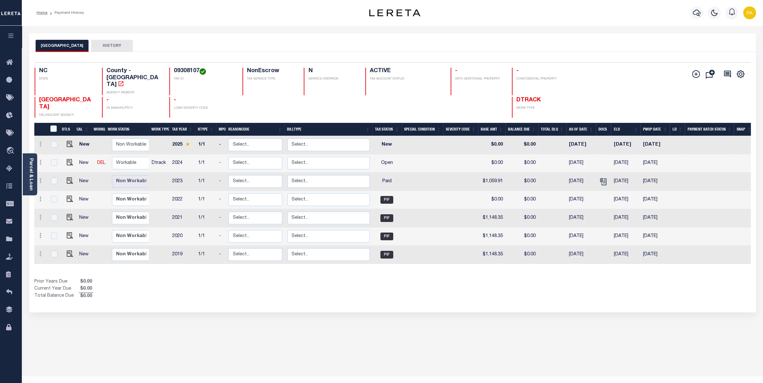
click at [708, 311] on div "MECKLENBURG COUNTY HISTORY Selected 7 Results" at bounding box center [392, 214] width 736 height 362
drag, startPoint x: 40, startPoint y: 86, endPoint x: 63, endPoint y: 94, distance: 24.3
click at [63, 97] on span "[GEOGRAPHIC_DATA]" at bounding box center [65, 103] width 52 height 13
copy span "[GEOGRAPHIC_DATA]"
drag, startPoint x: 171, startPoint y: 72, endPoint x: 196, endPoint y: 70, distance: 24.7
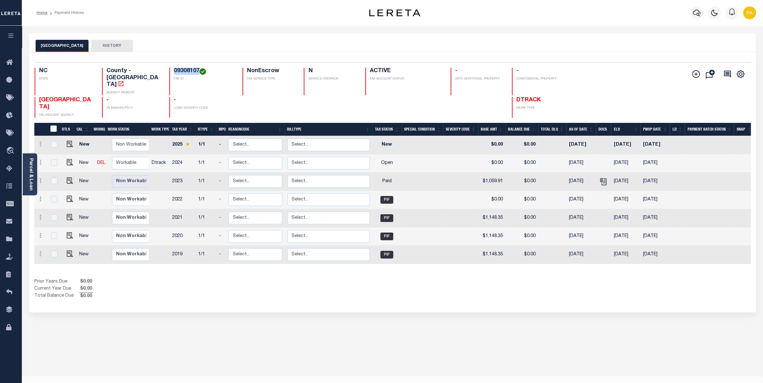
click at [196, 70] on div "09308107 TAX ID" at bounding box center [202, 82] width 66 height 28
copy h4 "09308107"
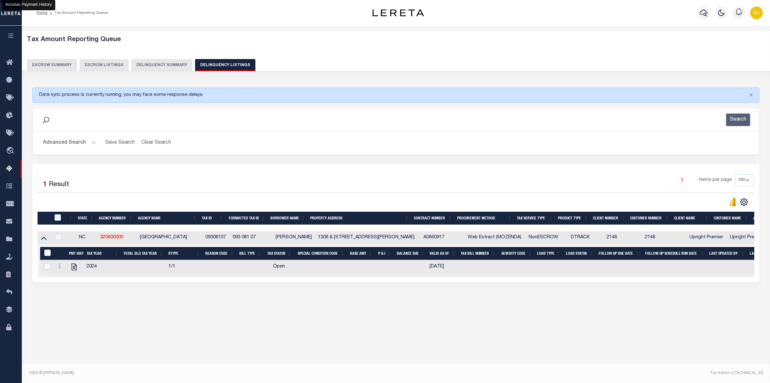
select select "100"
click at [55, 219] on input "checkbox" at bounding box center [58, 217] width 6 height 6
checkbox input "true"
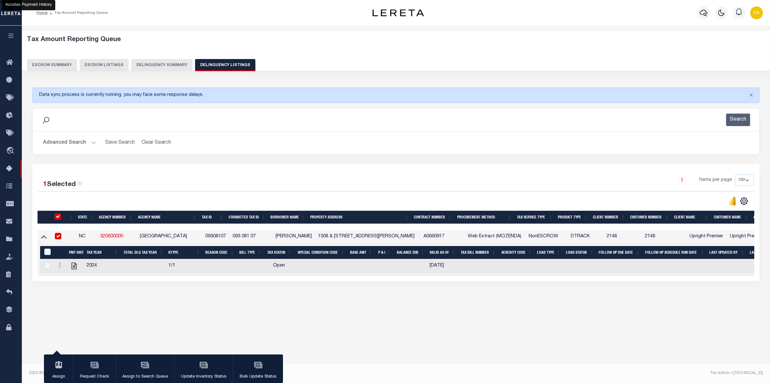
checkbox input "true"
click at [141, 366] on icon "button" at bounding box center [144, 364] width 7 height 5
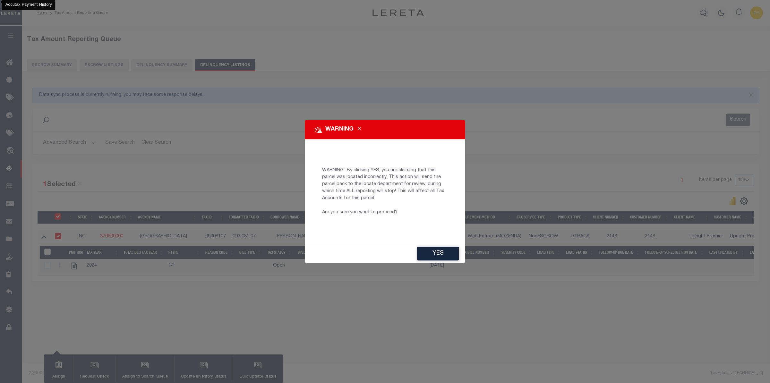
click at [445, 251] on button "YES" at bounding box center [438, 254] width 42 height 14
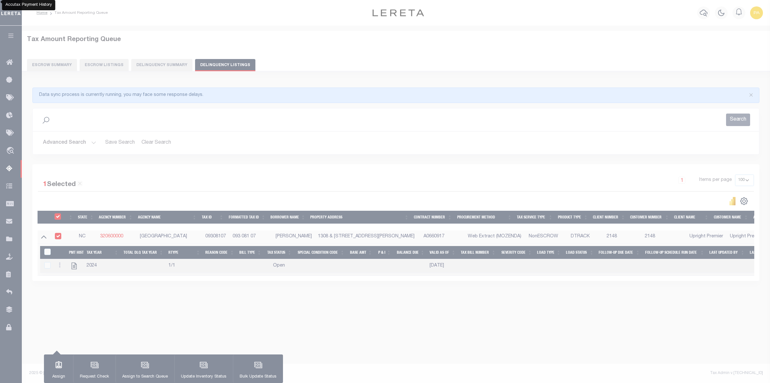
type input "PR"
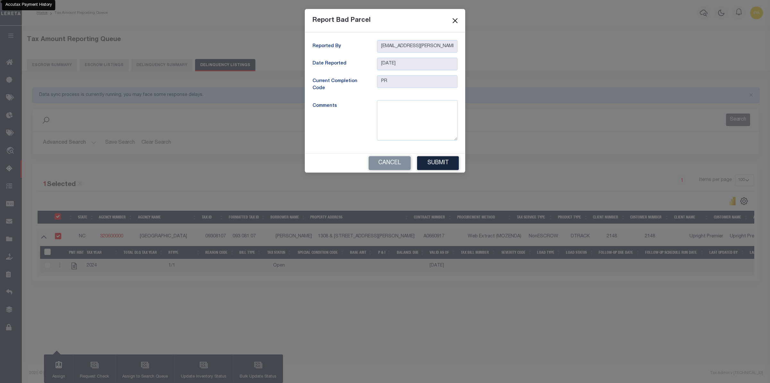
click at [454, 21] on button "Close" at bounding box center [455, 20] width 8 height 8
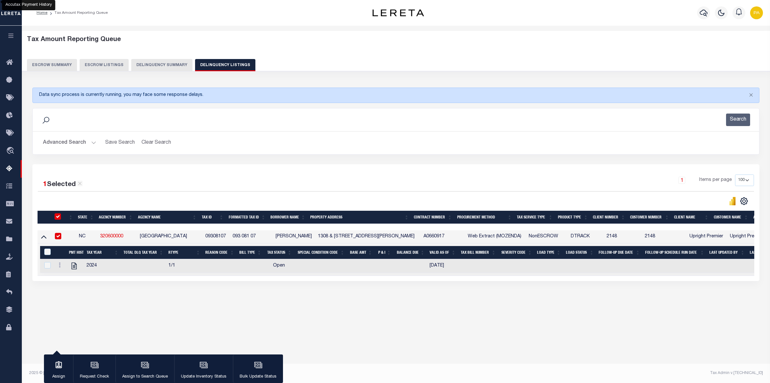
click at [710, 311] on div "Tax Amount Reporting Queue Escrow Summary Escrow Listings In" at bounding box center [396, 175] width 744 height 287
click at [65, 146] on button "Advanced Search" at bounding box center [69, 143] width 53 height 13
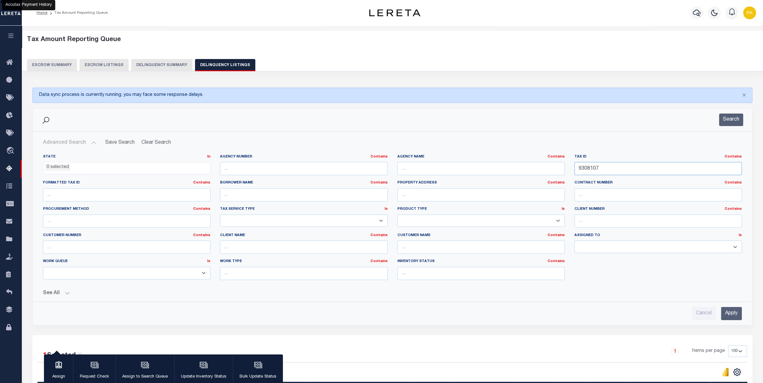
drag, startPoint x: 615, startPoint y: 169, endPoint x: 428, endPoint y: 165, distance: 187.4
click at [574, 165] on input "9308107" at bounding box center [657, 168] width 167 height 13
paste input "700625"
type input "700625"
drag, startPoint x: 733, startPoint y: 313, endPoint x: 707, endPoint y: 262, distance: 57.2
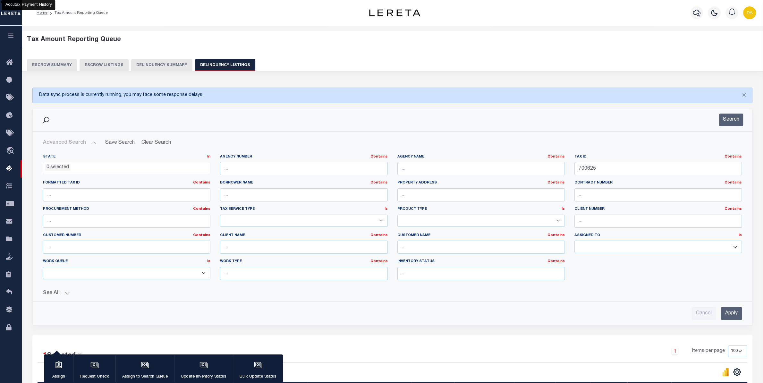
click at [733, 314] on input "Apply" at bounding box center [731, 313] width 21 height 13
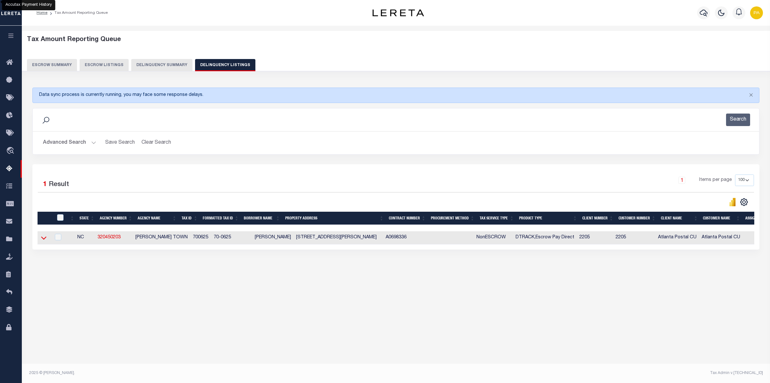
click at [45, 241] on icon at bounding box center [43, 237] width 5 height 7
click at [40, 238] on td at bounding box center [44, 237] width 13 height 13
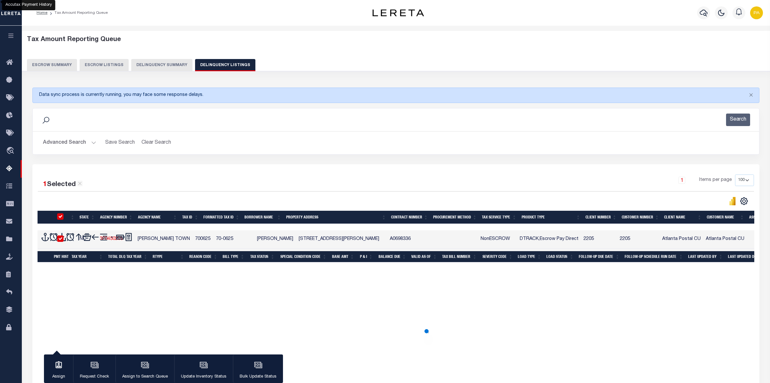
checkbox input "true"
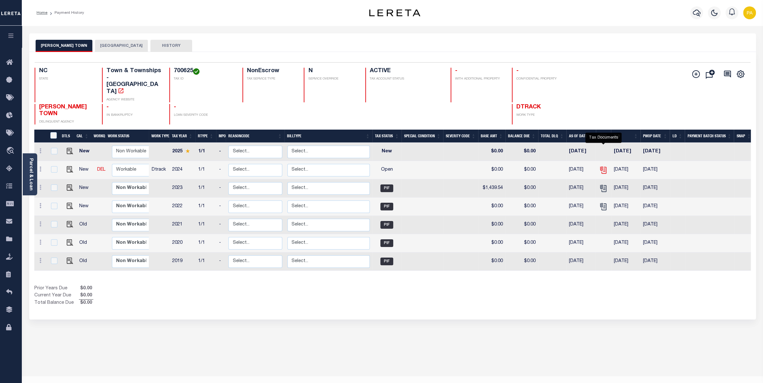
click at [603, 166] on icon "" at bounding box center [603, 170] width 8 height 8
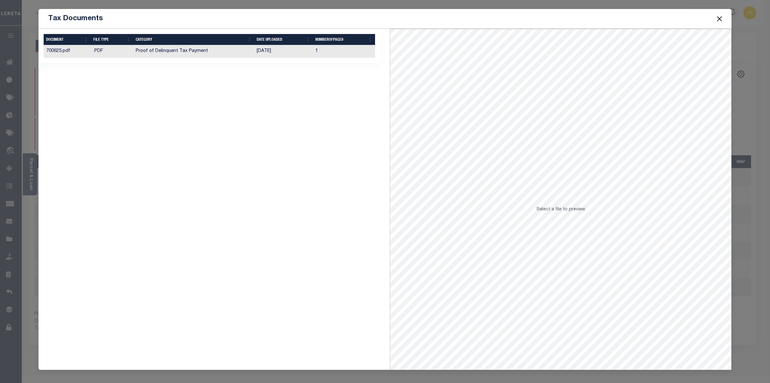
click at [193, 50] on td "Proof of Delinquent Tax Payment" at bounding box center [193, 51] width 121 height 13
click at [717, 19] on button "Close" at bounding box center [719, 18] width 8 height 8
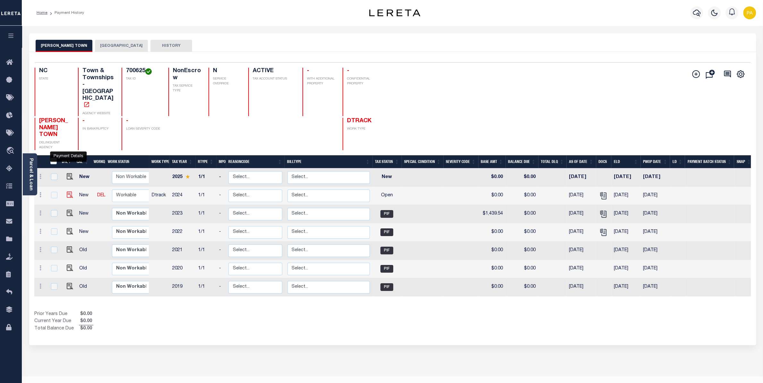
click at [69, 191] on img "" at bounding box center [70, 194] width 6 height 6
checkbox input "true"
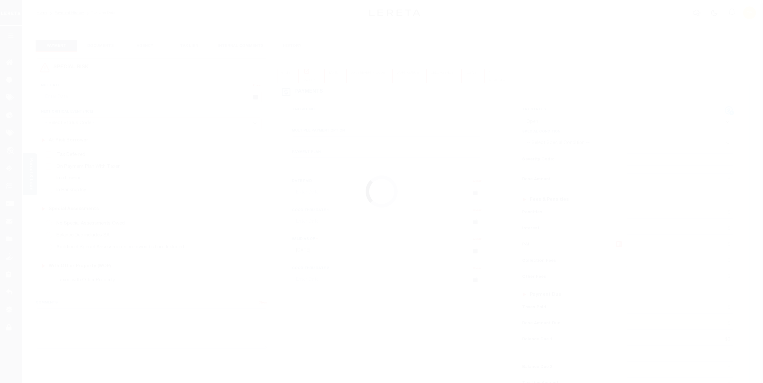
select select "OP2"
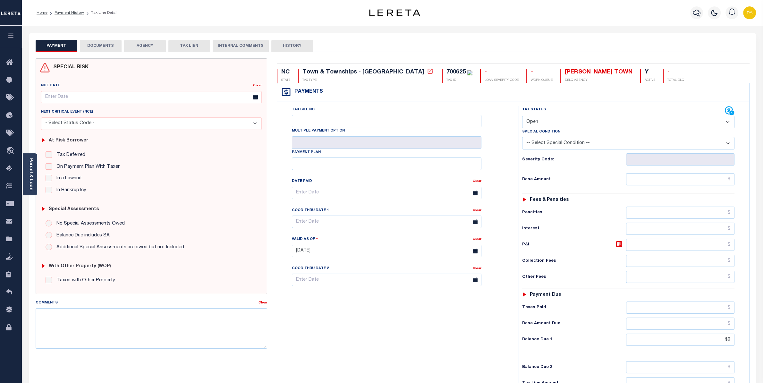
click at [104, 48] on button "DOCUMENTS" at bounding box center [101, 46] width 42 height 12
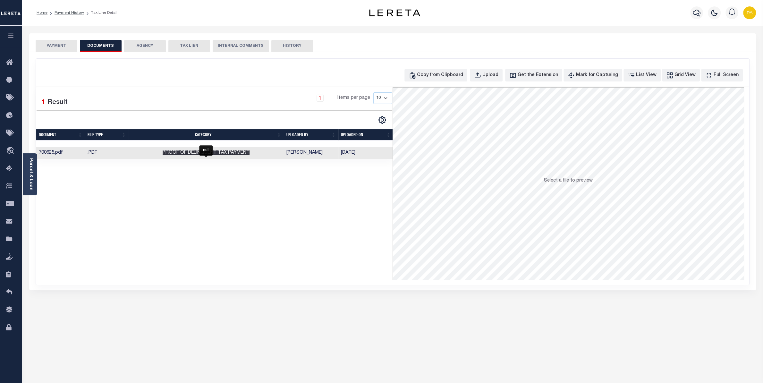
click at [231, 154] on span "Proof of Delinquent Tax Payment" at bounding box center [206, 152] width 87 height 4
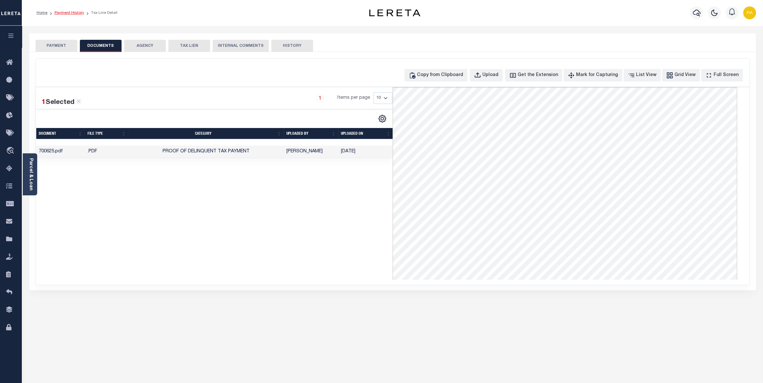
click at [78, 13] on link "Payment History" at bounding box center [70, 13] width 30 height 4
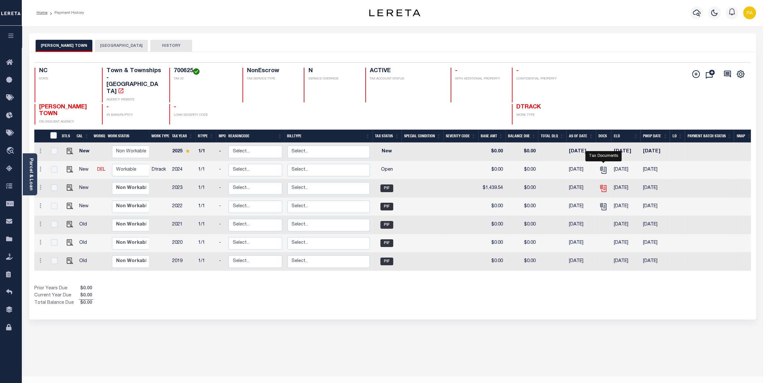
click at [603, 185] on icon "" at bounding box center [602, 187] width 5 height 5
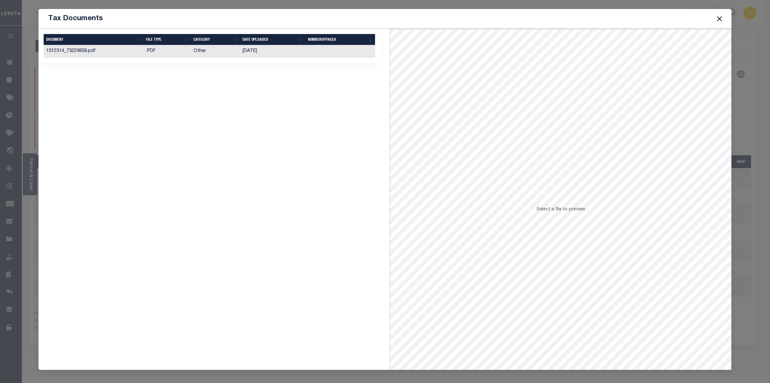
click at [185, 51] on td ".PDF" at bounding box center [166, 51] width 47 height 13
click at [199, 53] on td "Other" at bounding box center [215, 51] width 49 height 13
click at [720, 19] on button "Close" at bounding box center [719, 18] width 8 height 8
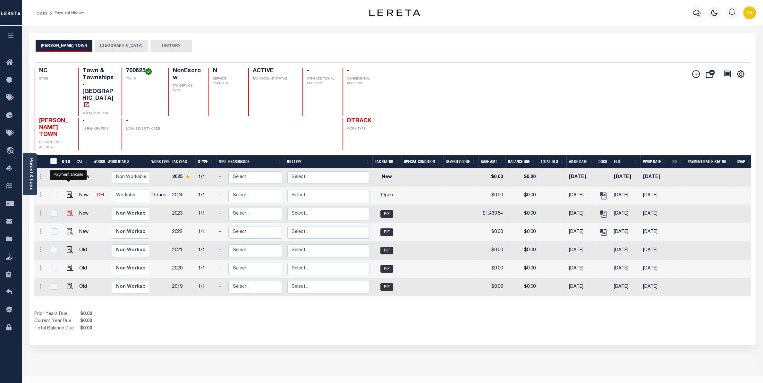
click at [68, 210] on img "" at bounding box center [70, 213] width 6 height 6
checkbox input "true"
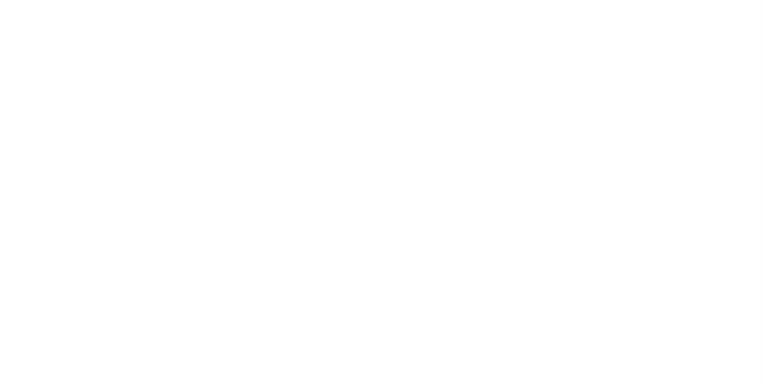
select select "PIF"
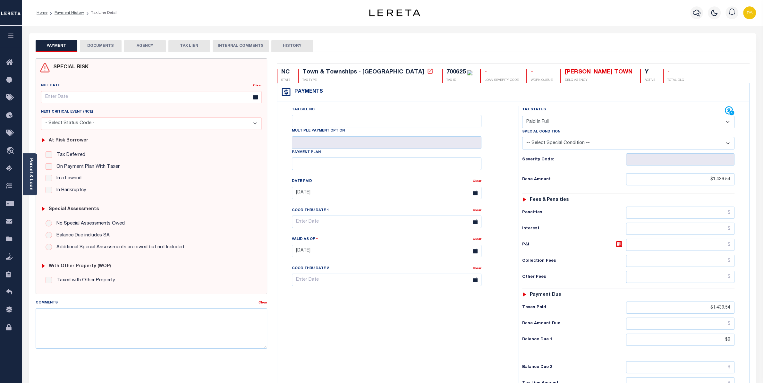
click at [101, 38] on div "PAYMENT DOCUMENTS AGENCY DELINQUENT PAYEE TAX LIEN" at bounding box center [392, 42] width 727 height 19
click at [101, 44] on button "DOCUMENTS" at bounding box center [101, 46] width 42 height 12
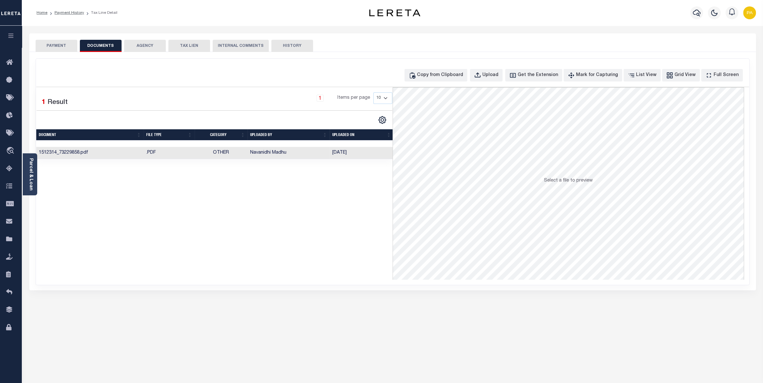
click at [72, 9] on ol "Home Payment History Tax Line Detail" at bounding box center [76, 12] width 91 height 13
click at [75, 13] on link "Payment History" at bounding box center [70, 13] width 30 height 4
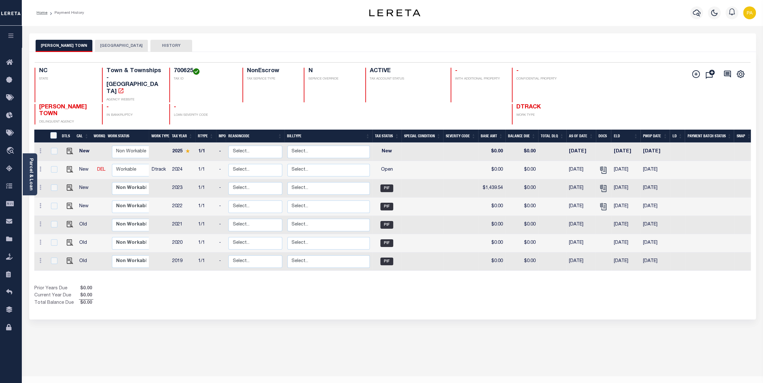
drag, startPoint x: 37, startPoint y: 94, endPoint x: 88, endPoint y: 95, distance: 51.3
click at [89, 104] on div "[PERSON_NAME] TOWN DELINQUENT AGENCY" at bounding box center [65, 114] width 60 height 21
click at [87, 104] on span "[PERSON_NAME] TOWN" at bounding box center [63, 110] width 48 height 13
drag, startPoint x: 46, startPoint y: 93, endPoint x: 88, endPoint y: 91, distance: 42.4
click at [87, 104] on span "[PERSON_NAME] TOWN" at bounding box center [63, 110] width 48 height 13
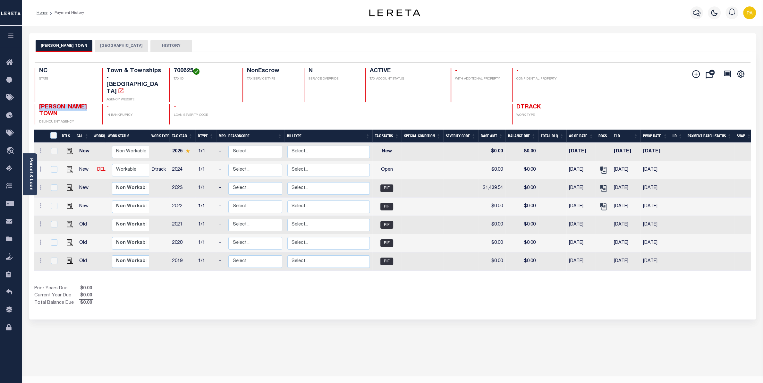
copy span "[PERSON_NAME] TOWN"
drag, startPoint x: 173, startPoint y: 69, endPoint x: 191, endPoint y: 69, distance: 17.6
click at [191, 69] on h4 "700625" at bounding box center [204, 71] width 61 height 7
copy h4 "700625"
